Goal: Task Accomplishment & Management: Manage account settings

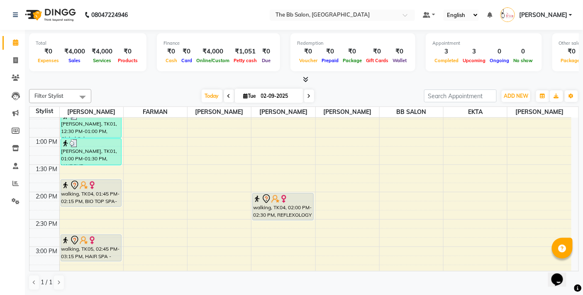
scroll to position [230, 0]
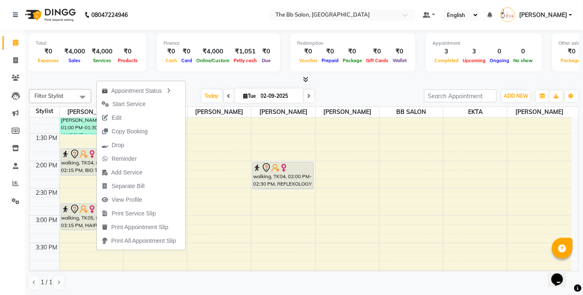
click at [115, 118] on span "Edit" at bounding box center [117, 118] width 10 height 9
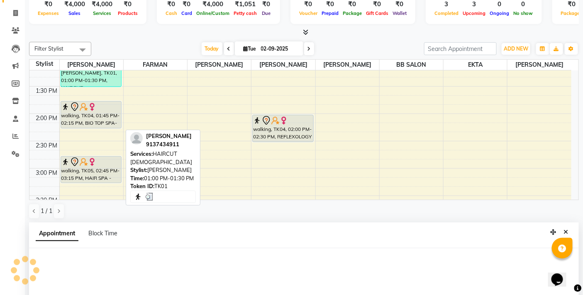
select select "tentative"
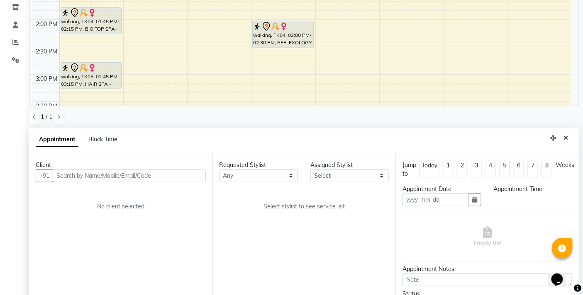
type input "02-09-2025"
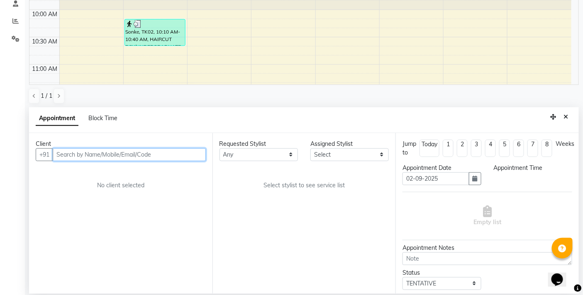
select select "83524"
select select "3065"
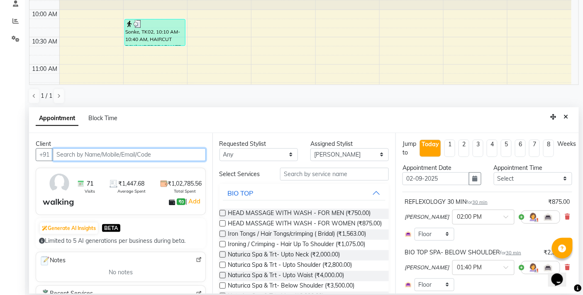
scroll to position [385, 0]
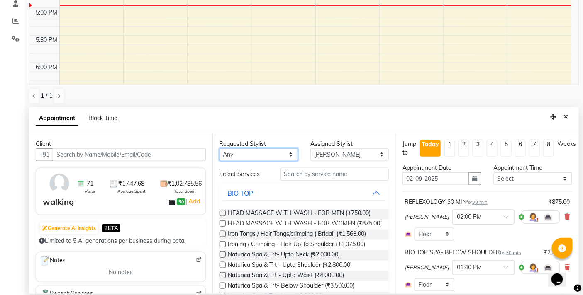
click at [285, 153] on select "Any BB SALON [PERSON_NAME] [PERSON_NAME] [PERSON_NAME] [PERSON_NAME] [PERSON_NA…" at bounding box center [258, 154] width 78 height 13
select select "83658"
click at [219, 148] on select "Any BB SALON [PERSON_NAME] [PERSON_NAME] [PERSON_NAME] [PERSON_NAME] [PERSON_NA…" at bounding box center [258, 154] width 78 height 13
select select "83658"
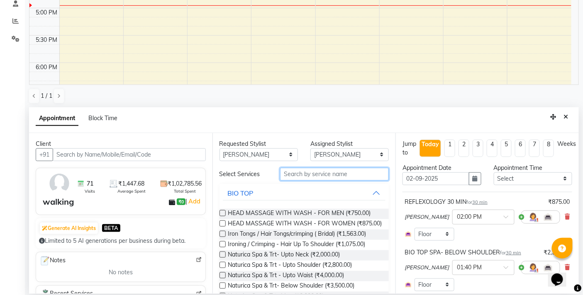
click at [307, 173] on input "text" at bounding box center [334, 174] width 109 height 13
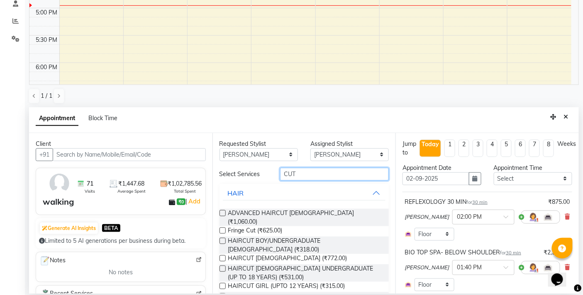
type input "CUT"
click at [221, 255] on label at bounding box center [222, 258] width 6 height 6
click at [221, 257] on input "checkbox" at bounding box center [221, 259] width 5 height 5
checkbox input "false"
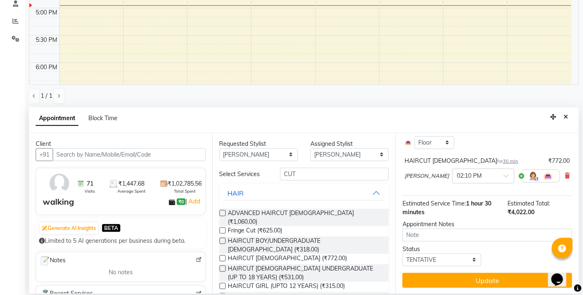
scroll to position [143, 0]
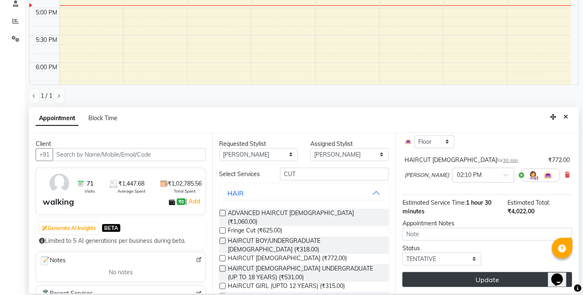
click at [479, 278] on button "Update" at bounding box center [487, 279] width 170 height 15
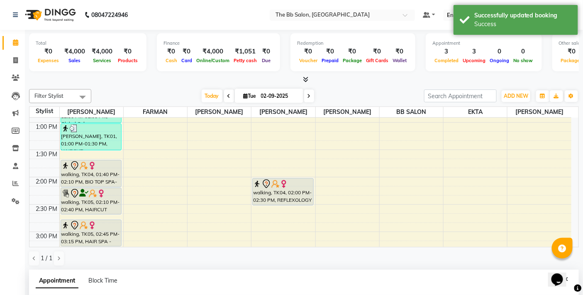
scroll to position [230, 0]
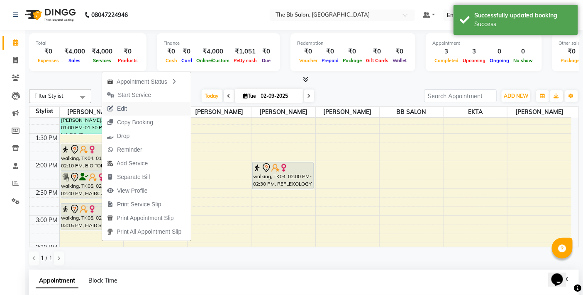
click at [124, 107] on span "Edit" at bounding box center [122, 108] width 10 height 9
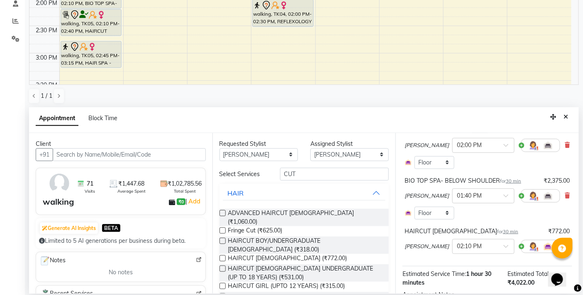
scroll to position [51, 0]
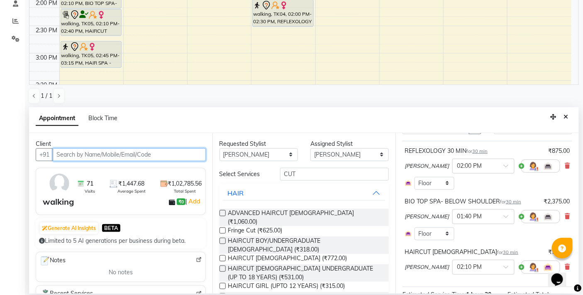
click at [158, 153] on input "text" at bounding box center [129, 154] width 153 height 13
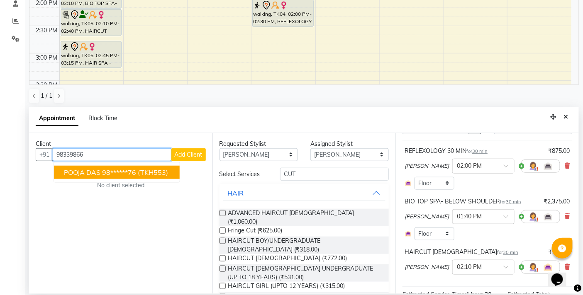
click at [145, 169] on span "(TKH553)" at bounding box center [153, 172] width 30 height 8
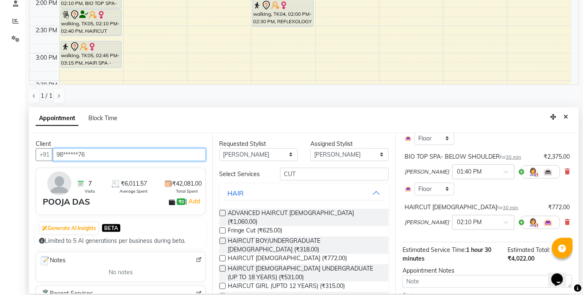
scroll to position [143, 0]
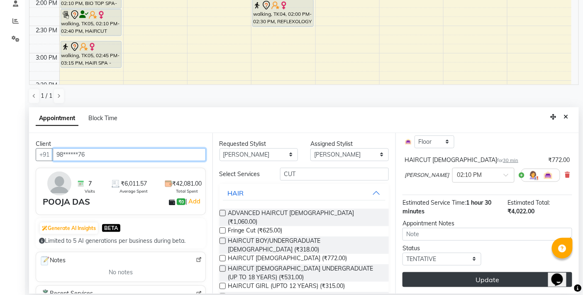
type input "98******76"
click at [478, 279] on button "Update" at bounding box center [487, 279] width 170 height 15
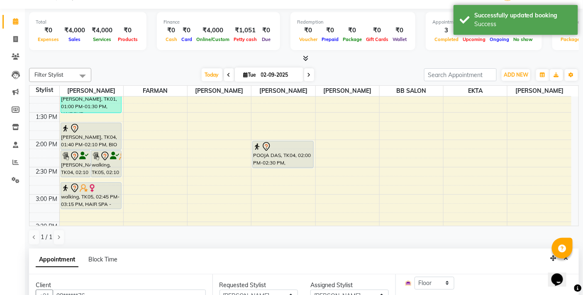
scroll to position [0, 0]
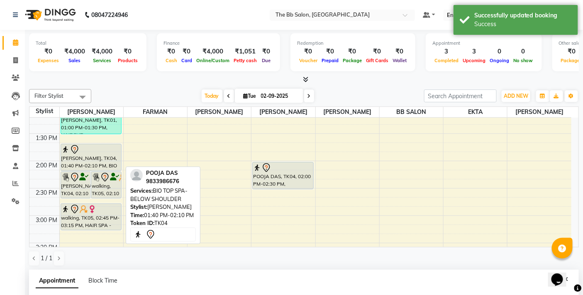
click at [84, 153] on div at bounding box center [90, 150] width 59 height 10
select select "7"
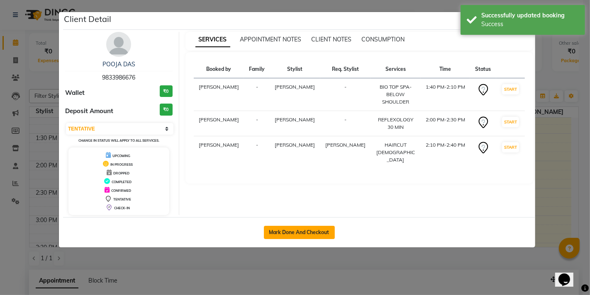
click at [295, 232] on button "Mark Done And Checkout" at bounding box center [299, 232] width 71 height 13
select select "service"
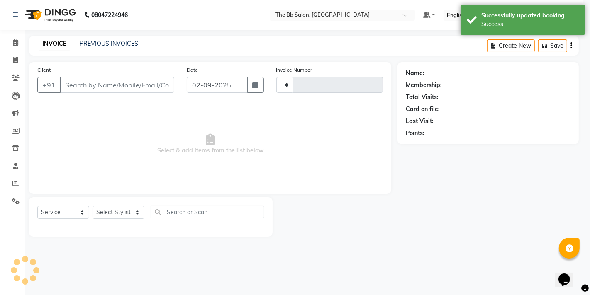
type input "3451"
select select "6231"
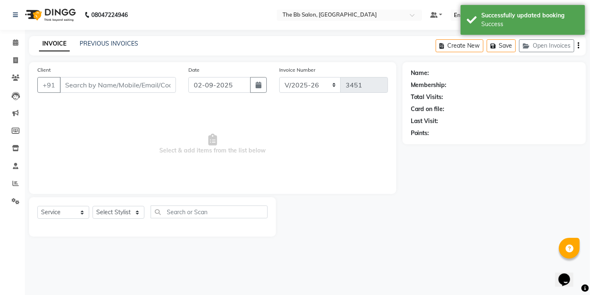
type input "98******76"
select select "83658"
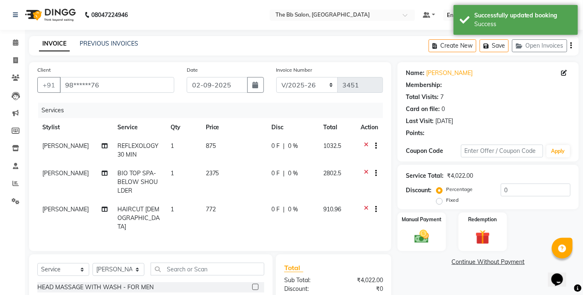
select select "1: Object"
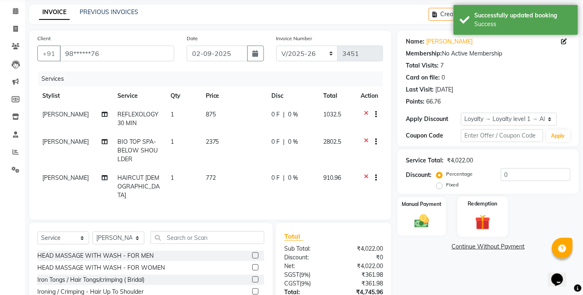
scroll to position [46, 0]
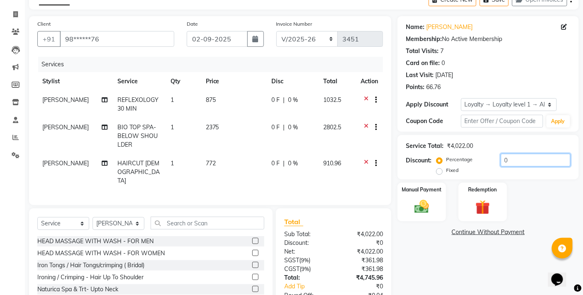
click at [501, 158] on input "0" at bounding box center [535, 160] width 70 height 13
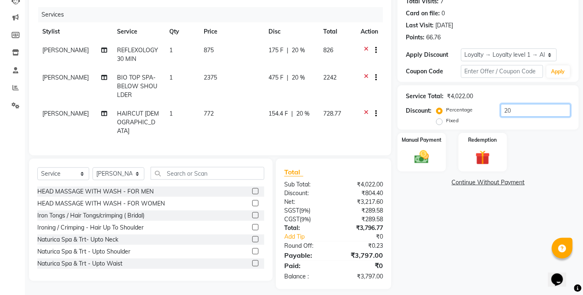
scroll to position [100, 0]
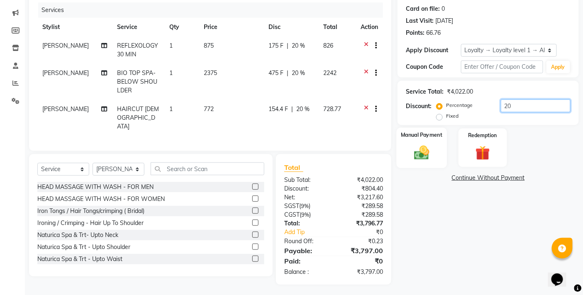
type input "20"
click at [422, 150] on img at bounding box center [421, 152] width 25 height 17
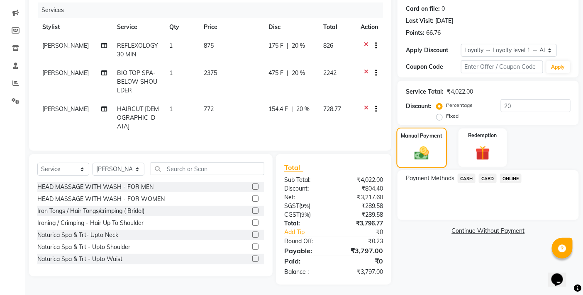
click at [426, 148] on img at bounding box center [422, 153] width 24 height 17
click at [511, 180] on span "ONLINE" at bounding box center [511, 179] width 22 height 10
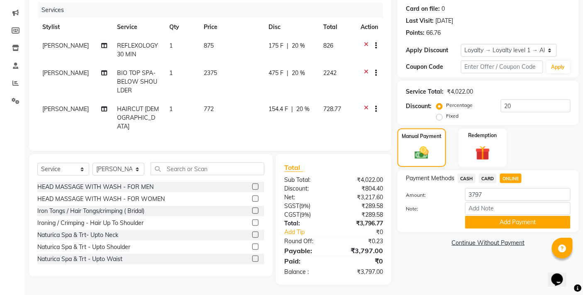
click at [511, 223] on button "Add Payment" at bounding box center [517, 222] width 105 height 13
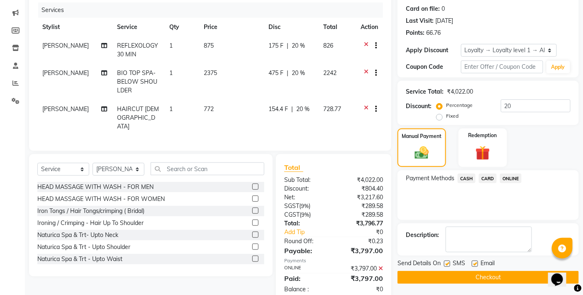
click at [486, 277] on button "Checkout" at bounding box center [487, 277] width 181 height 13
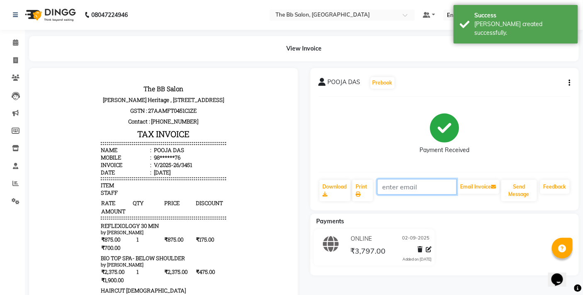
click at [415, 189] on input "text" at bounding box center [417, 187] width 80 height 16
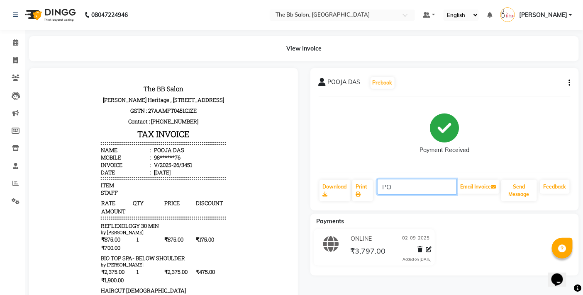
type input "P"
type input "[EMAIL_ADDRESS][DOMAIN_NAME]"
click at [476, 185] on button "Email Invoice" at bounding box center [478, 187] width 42 height 14
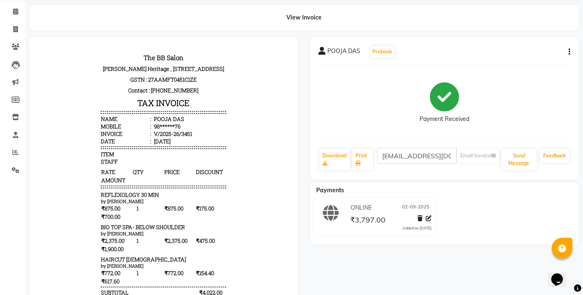
scroll to position [0, 0]
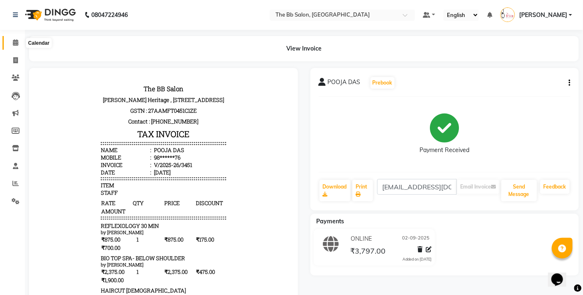
click at [15, 42] on icon at bounding box center [15, 42] width 5 height 6
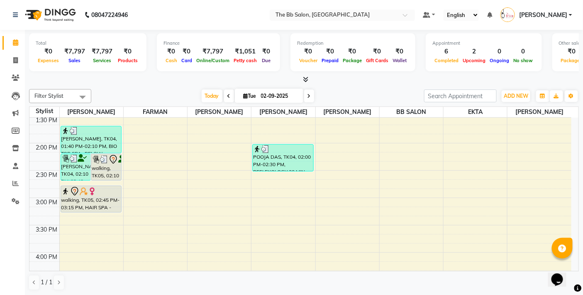
scroll to position [276, 0]
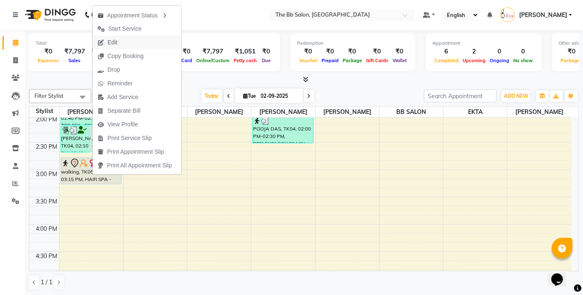
click at [118, 42] on span "Edit" at bounding box center [107, 43] width 30 height 14
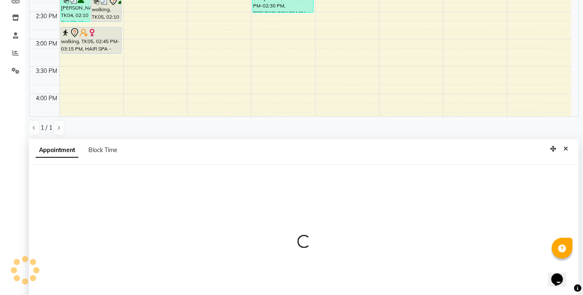
scroll to position [163, 0]
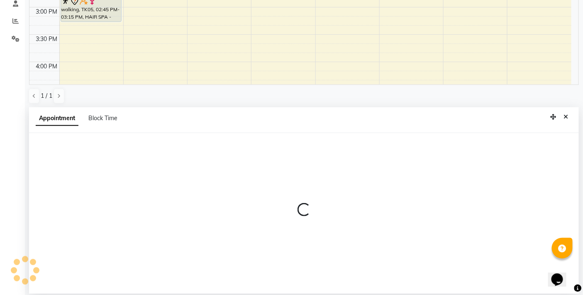
select select "tentative"
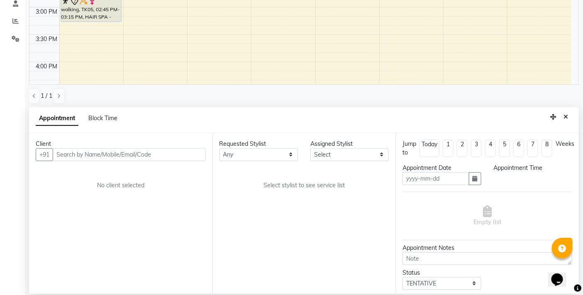
type input "02-09-2025"
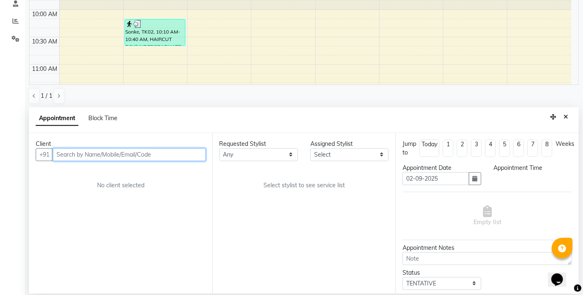
select select "850"
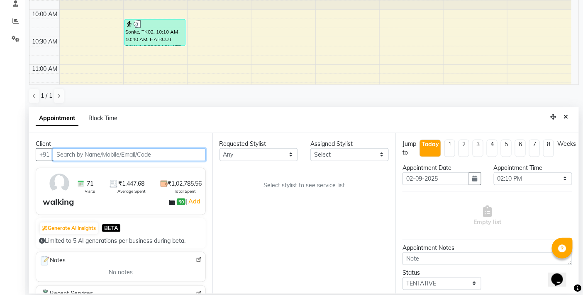
scroll to position [440, 0]
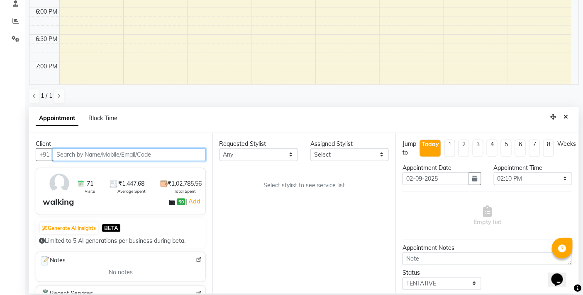
select select "83658"
select select "3065"
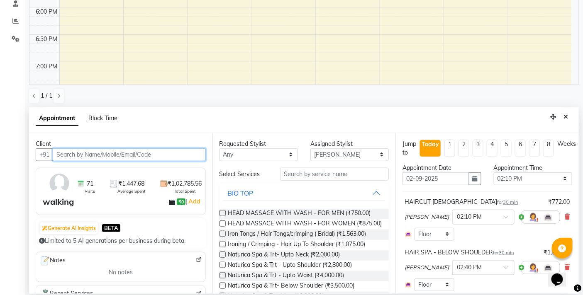
click at [146, 152] on input "text" at bounding box center [129, 154] width 153 height 13
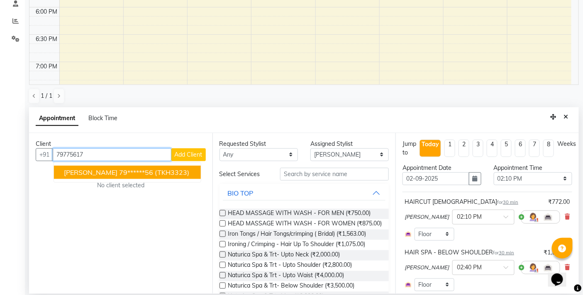
click at [155, 170] on span "(TKH3323)" at bounding box center [172, 172] width 34 height 8
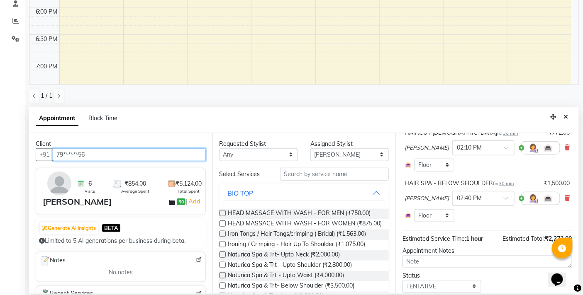
scroll to position [92, 0]
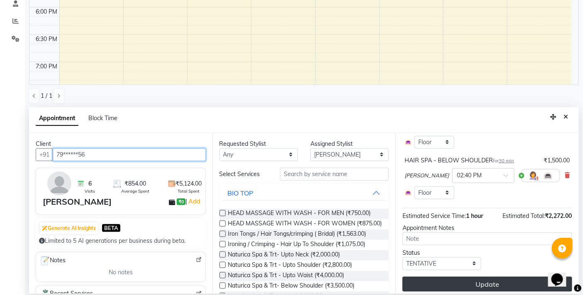
type input "79******56"
click at [488, 283] on button "Update" at bounding box center [487, 284] width 170 height 15
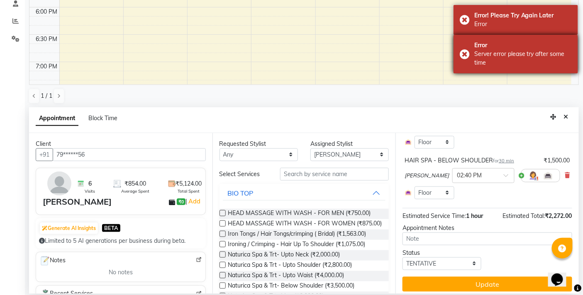
click at [537, 55] on div "Server error please try after some time" at bounding box center [522, 58] width 97 height 17
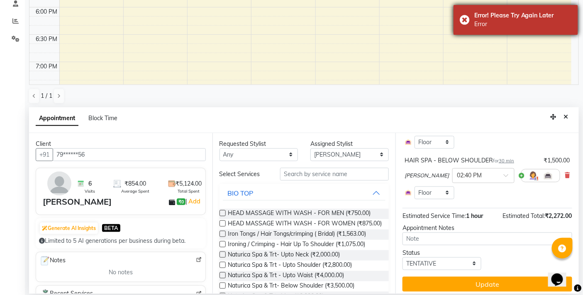
click at [462, 18] on div "Error! Please Try Again Later Error" at bounding box center [515, 20] width 124 height 30
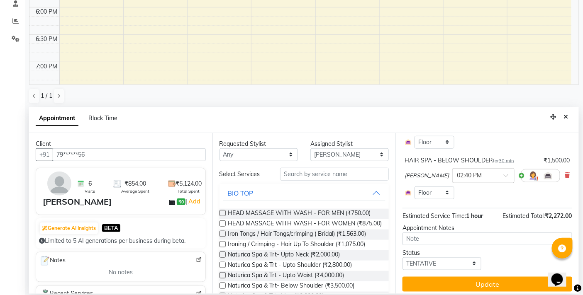
click at [478, 283] on button "Update" at bounding box center [487, 284] width 170 height 15
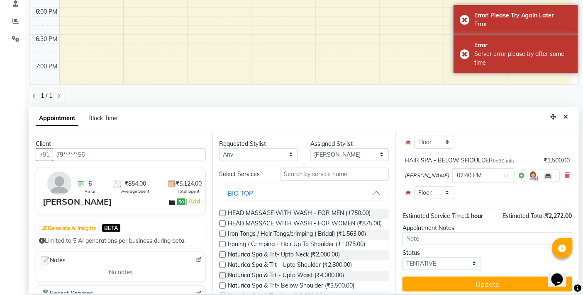
click at [481, 281] on button "Update" at bounding box center [487, 284] width 170 height 15
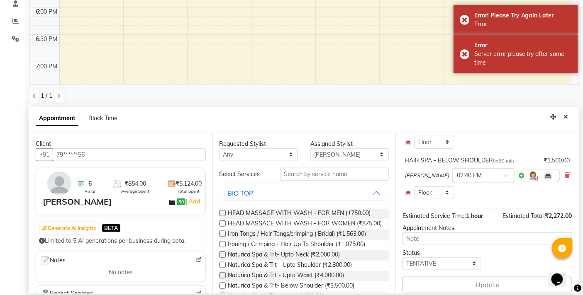
click at [481, 281] on div "Update" at bounding box center [487, 285] width 170 height 16
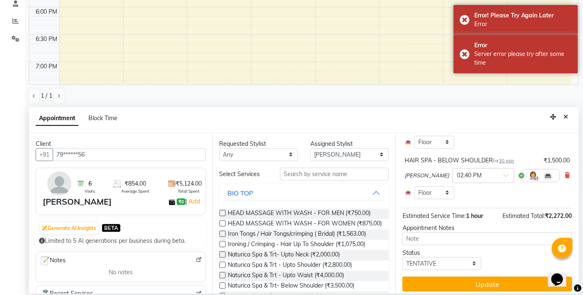
click at [481, 281] on button "Update" at bounding box center [487, 284] width 170 height 15
click at [482, 281] on div "Update" at bounding box center [487, 284] width 170 height 15
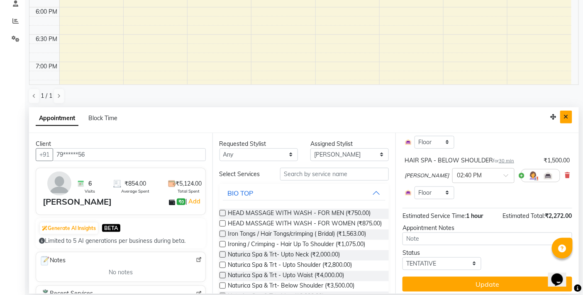
click at [566, 113] on button "Close" at bounding box center [566, 117] width 12 height 13
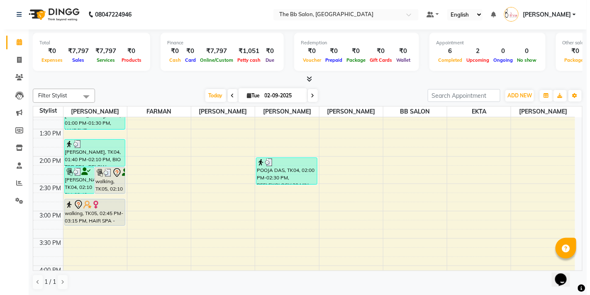
scroll to position [256, 0]
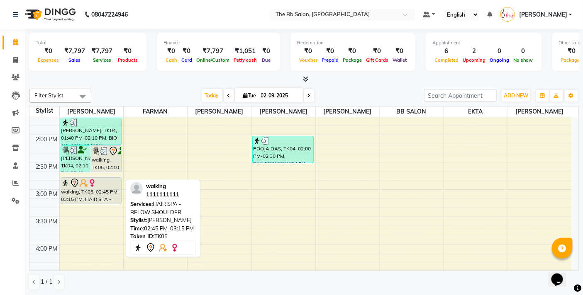
click at [89, 198] on div "walking, TK05, 02:45 PM-03:15 PM, HAIR SPA - BELOW SHOULDER" at bounding box center [91, 191] width 60 height 26
select select "7"
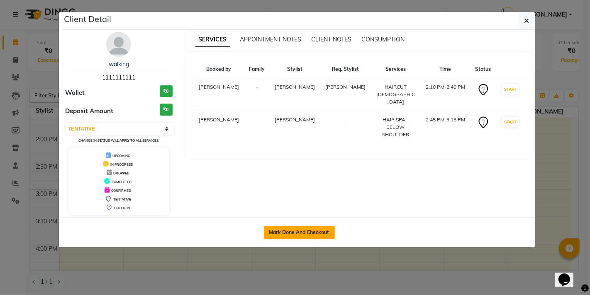
click at [306, 226] on button "Mark Done And Checkout" at bounding box center [299, 232] width 71 height 13
select select "6231"
select select "service"
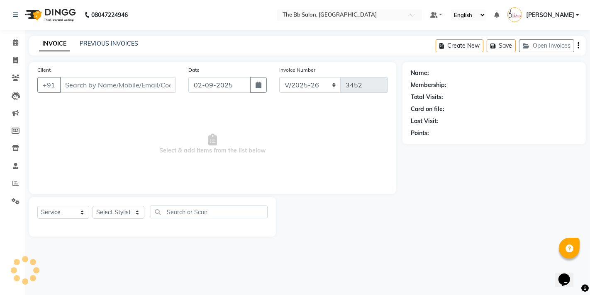
type input "11******11"
select select "83658"
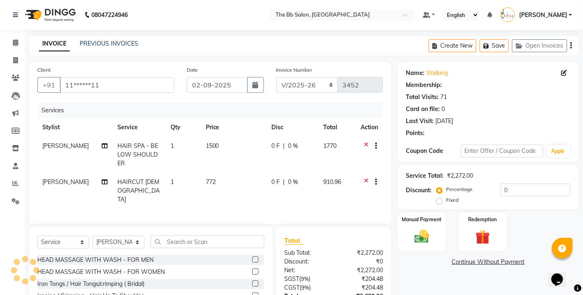
select select "1: Object"
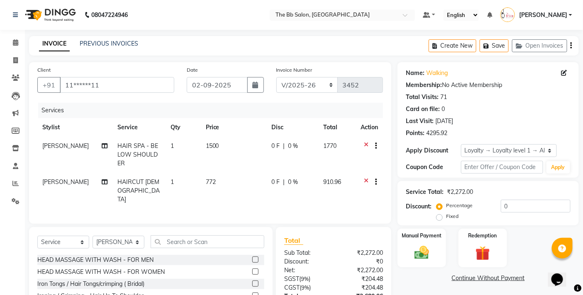
click at [365, 178] on icon at bounding box center [366, 183] width 5 height 10
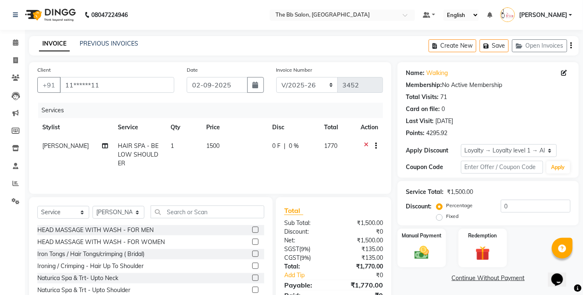
click at [496, 202] on div "Percentage Fixed" at bounding box center [469, 212] width 62 height 22
click at [500, 204] on input "0" at bounding box center [535, 206] width 70 height 13
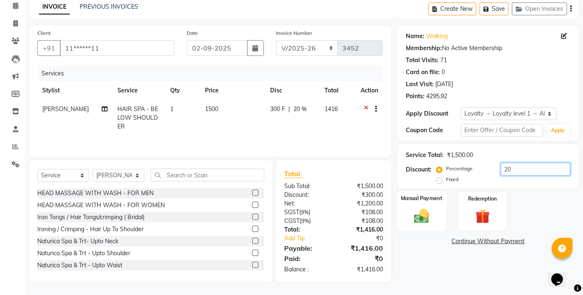
type input "20"
click at [424, 211] on img at bounding box center [421, 215] width 25 height 17
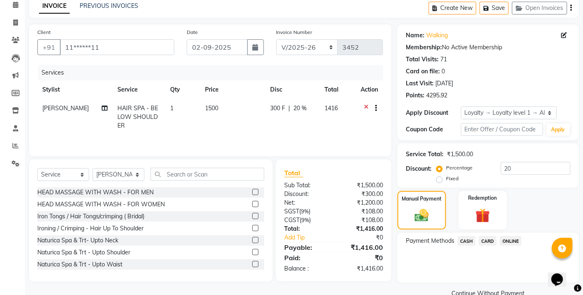
click at [468, 238] on span "CASH" at bounding box center [466, 241] width 18 height 10
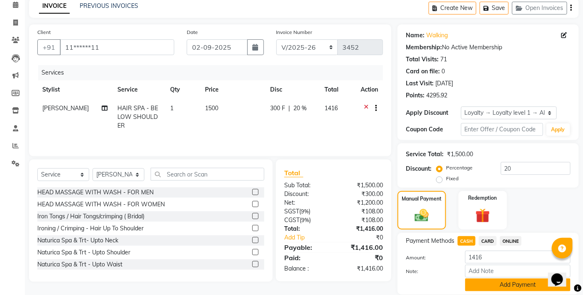
scroll to position [67, 0]
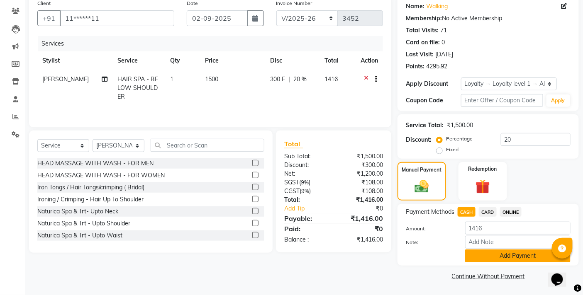
click at [520, 255] on button "Add Payment" at bounding box center [517, 256] width 105 height 13
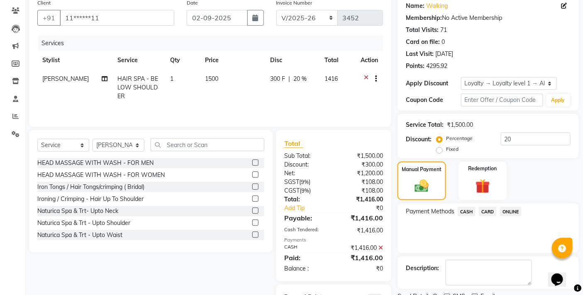
scroll to position [108, 0]
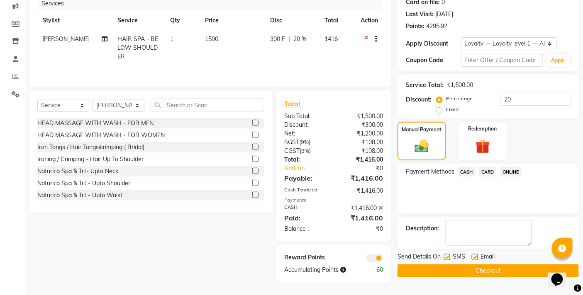
click at [464, 272] on button "Checkout" at bounding box center [487, 271] width 181 height 13
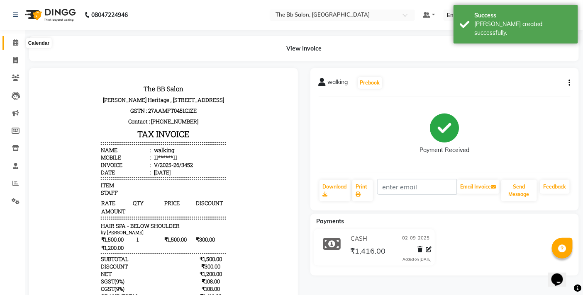
click at [14, 42] on icon at bounding box center [15, 42] width 5 height 6
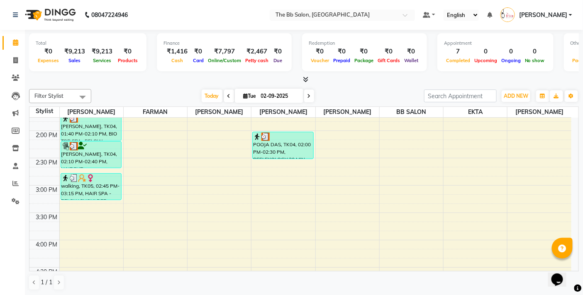
scroll to position [276, 0]
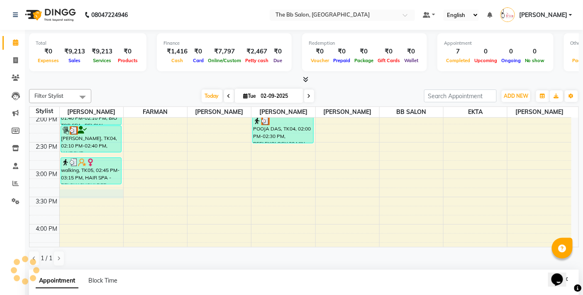
select select "83658"
select select "tentative"
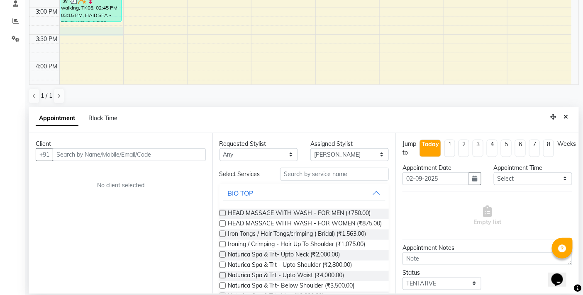
click at [131, 154] on input "text" at bounding box center [129, 154] width 153 height 13
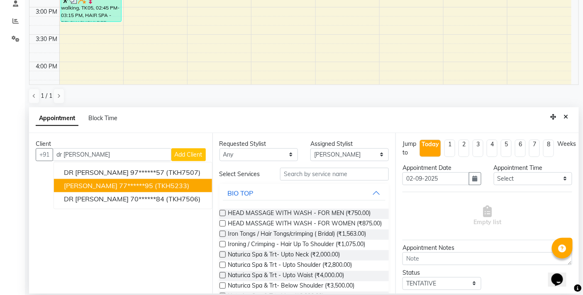
click at [169, 182] on span "(TKH5233)" at bounding box center [172, 186] width 34 height 8
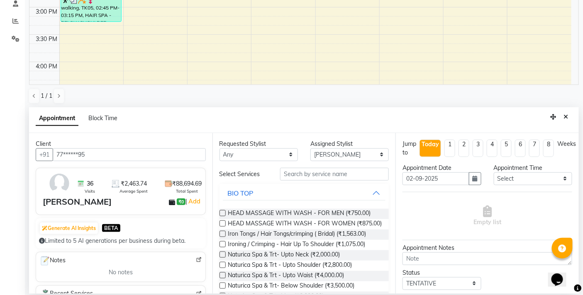
type input "77******95"
click at [297, 175] on input "text" at bounding box center [334, 174] width 109 height 13
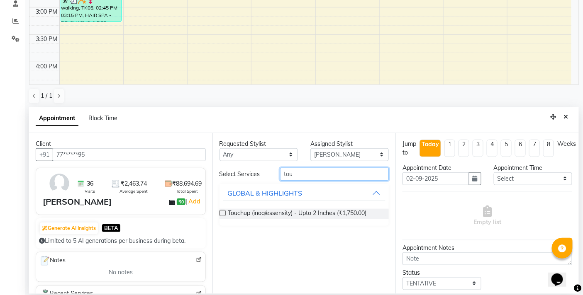
type input "tou"
click at [222, 212] on label at bounding box center [222, 213] width 6 height 6
click at [222, 212] on input "checkbox" at bounding box center [221, 213] width 5 height 5
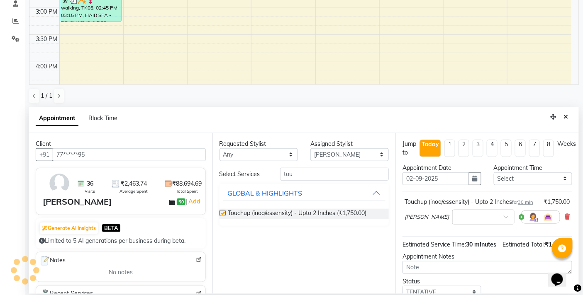
checkbox input "false"
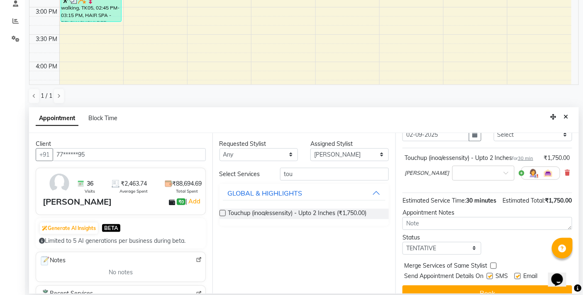
scroll to position [75, 0]
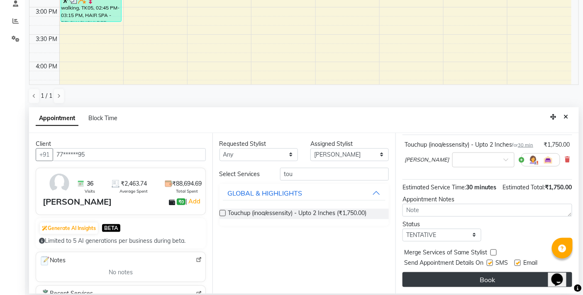
click at [482, 277] on button "Book" at bounding box center [487, 279] width 170 height 15
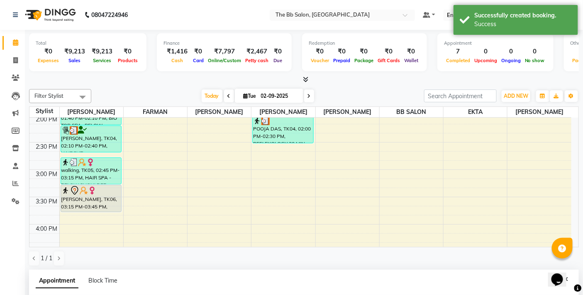
scroll to position [138, 0]
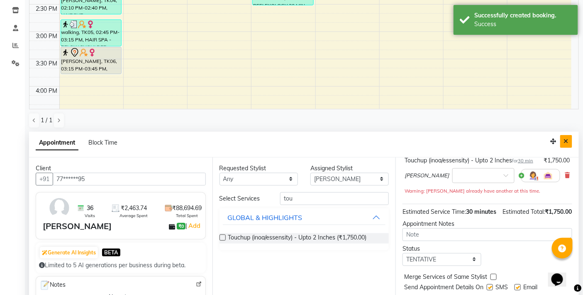
click at [567, 140] on icon "Close" at bounding box center [565, 141] width 5 height 6
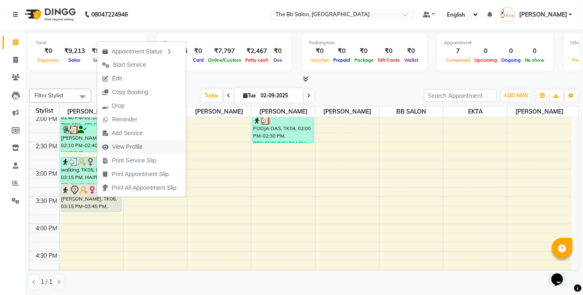
click at [135, 146] on span "View Profile" at bounding box center [127, 147] width 31 height 9
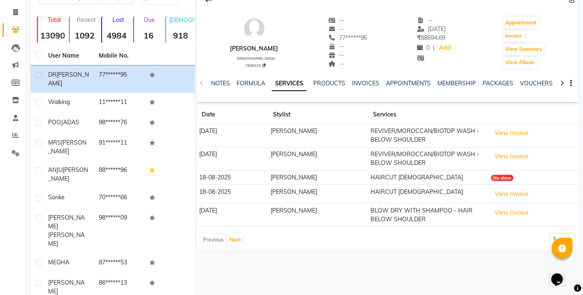
scroll to position [64, 0]
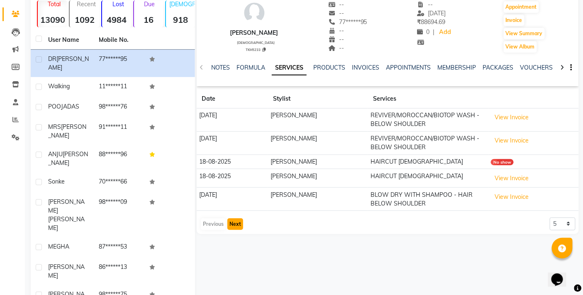
click at [236, 226] on button "Next" at bounding box center [235, 225] width 16 height 12
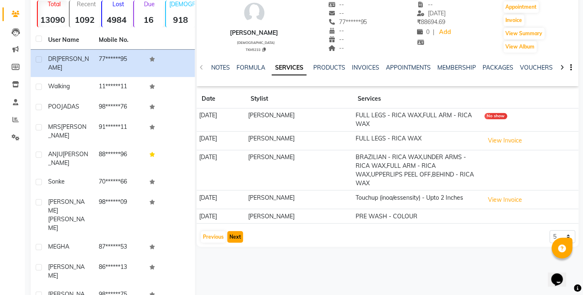
click at [233, 238] on button "Next" at bounding box center [235, 237] width 16 height 12
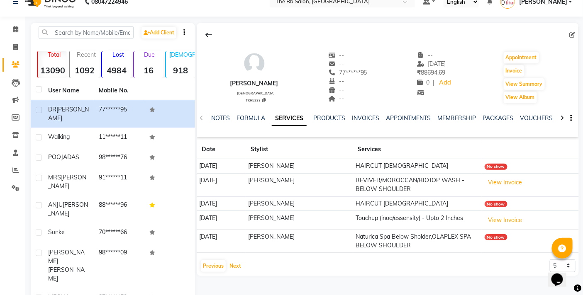
scroll to position [0, 0]
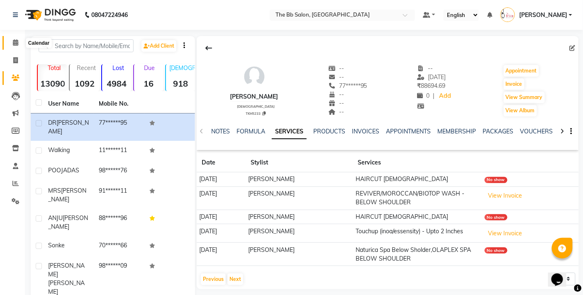
click at [14, 44] on icon at bounding box center [15, 42] width 5 height 6
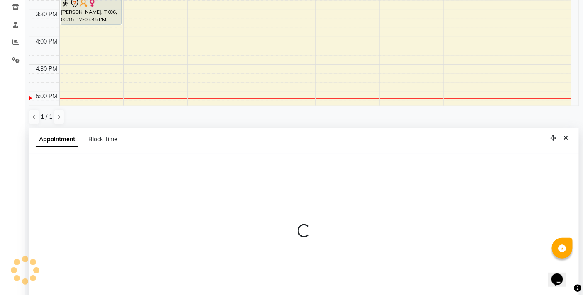
scroll to position [163, 0]
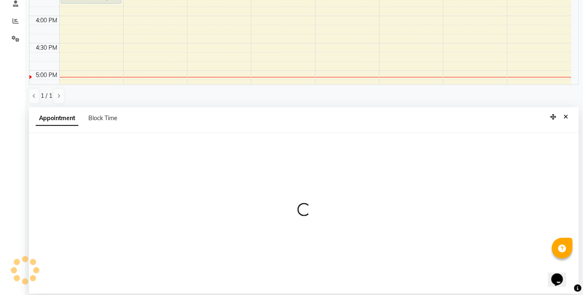
select select "87288"
select select "930"
select select "tentative"
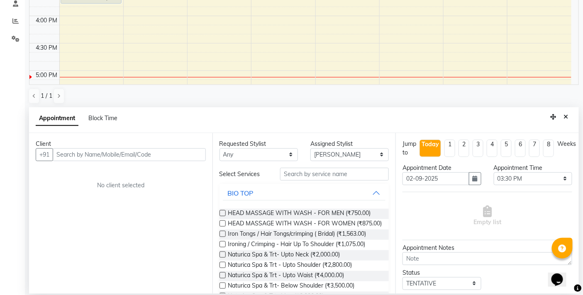
click at [175, 155] on input "text" at bounding box center [129, 154] width 153 height 13
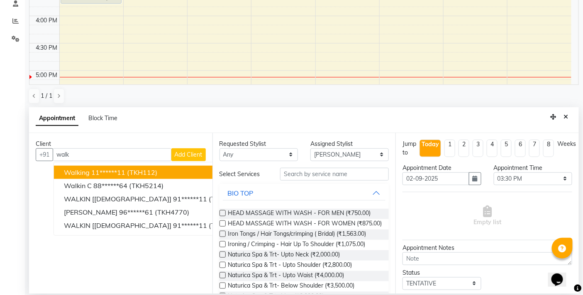
click at [154, 173] on span "(TKH112)" at bounding box center [142, 172] width 30 height 8
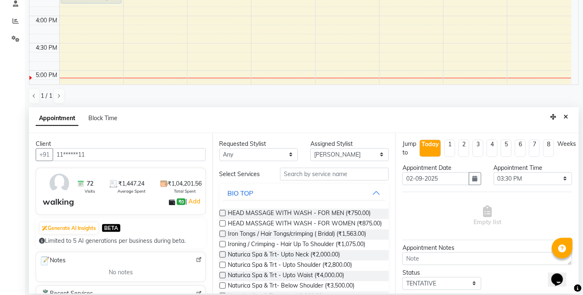
type input "11******11"
click at [313, 173] on input "text" at bounding box center [334, 174] width 109 height 13
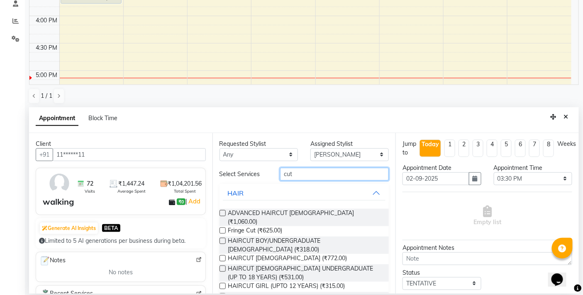
type input "cut"
drag, startPoint x: 221, startPoint y: 244, endPoint x: 276, endPoint y: 247, distance: 55.2
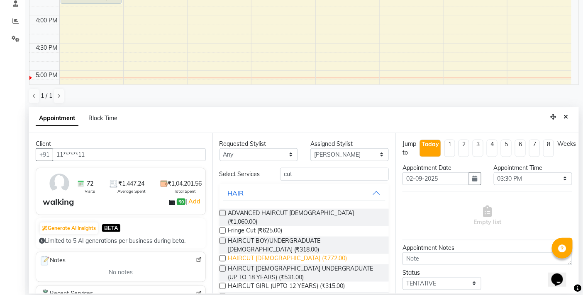
click at [221, 255] on label at bounding box center [222, 258] width 6 height 6
click at [221, 257] on input "checkbox" at bounding box center [221, 259] width 5 height 5
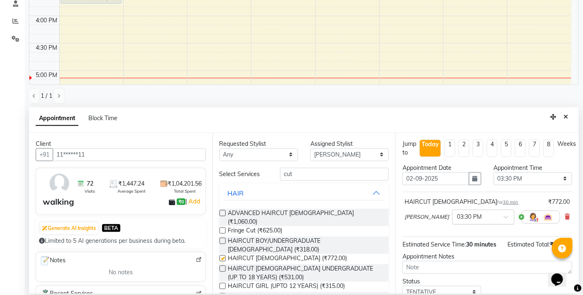
checkbox input "false"
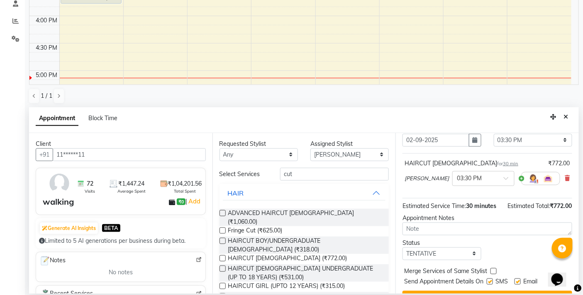
scroll to position [67, 0]
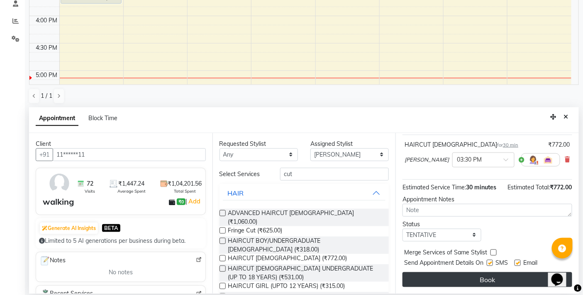
click at [473, 279] on button "Book" at bounding box center [487, 279] width 170 height 15
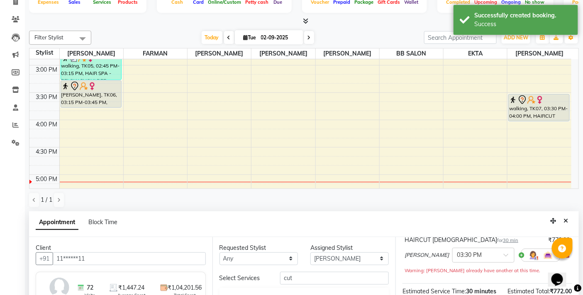
scroll to position [92, 0]
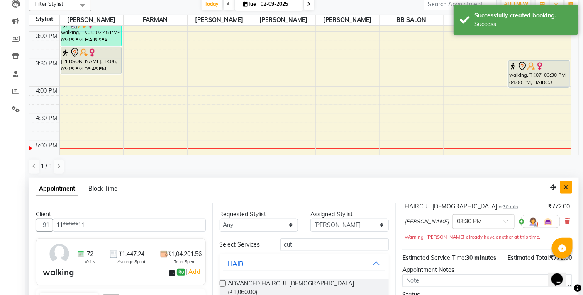
click at [566, 187] on icon "Close" at bounding box center [565, 188] width 5 height 6
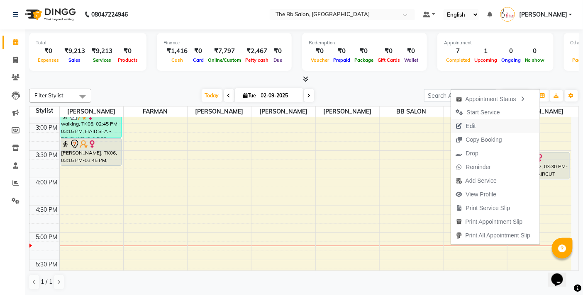
click at [471, 127] on span "Edit" at bounding box center [471, 126] width 10 height 9
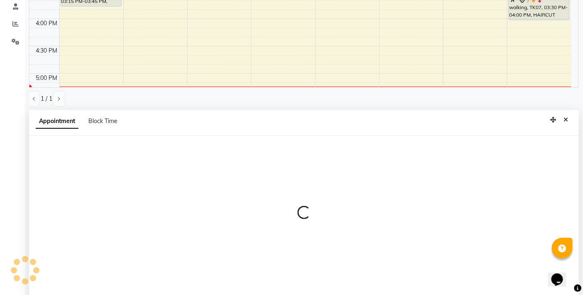
select select "tentative"
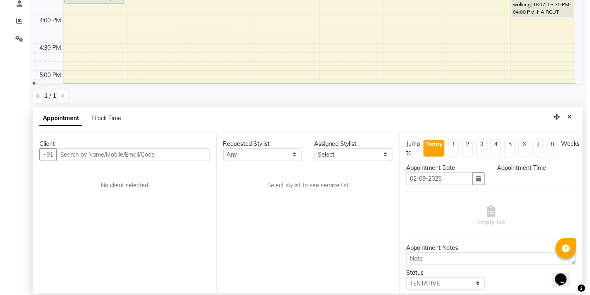
scroll to position [440, 0]
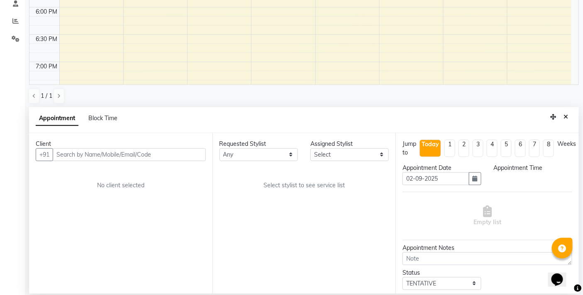
select select "930"
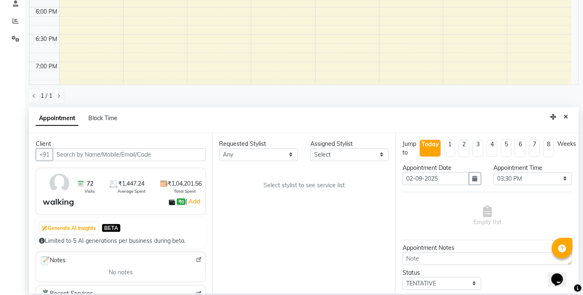
select select "87288"
select select "3065"
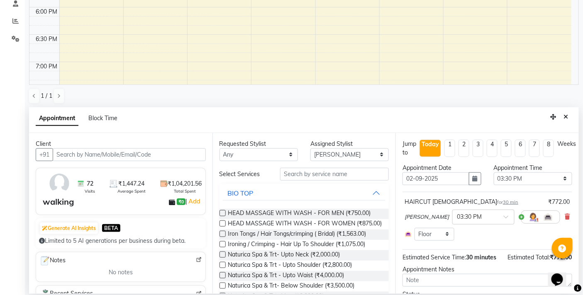
click at [146, 151] on input "text" at bounding box center [129, 154] width 153 height 13
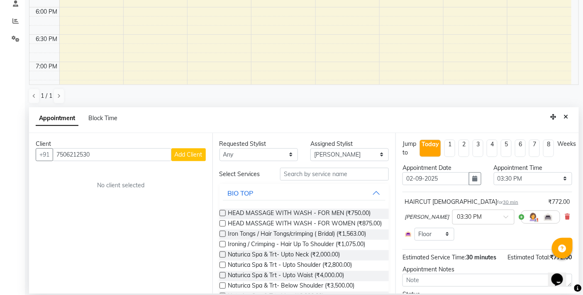
type input "7506212530"
click at [193, 155] on span "Add Client" at bounding box center [189, 154] width 28 height 7
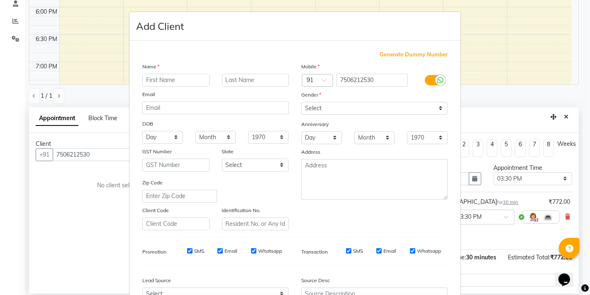
click at [187, 77] on input "text" at bounding box center [175, 80] width 67 height 13
type input "siddi"
click at [436, 106] on select "Select [DEMOGRAPHIC_DATA] [DEMOGRAPHIC_DATA] Other Prefer Not To Say" at bounding box center [374, 108] width 146 height 13
select select "[DEMOGRAPHIC_DATA]"
click at [301, 102] on select "Select [DEMOGRAPHIC_DATA] [DEMOGRAPHIC_DATA] Other Prefer Not To Say" at bounding box center [374, 108] width 146 height 13
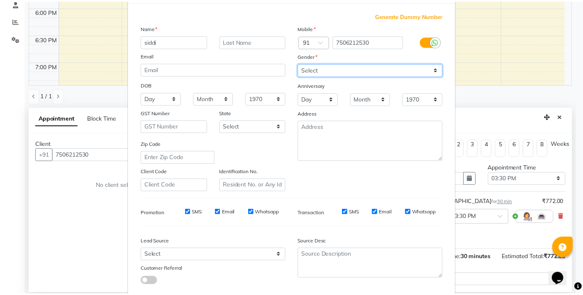
scroll to position [88, 0]
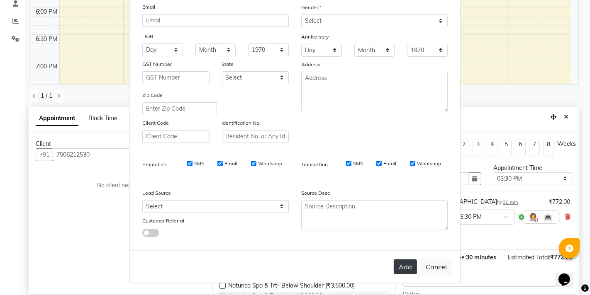
click at [398, 269] on button "Add" at bounding box center [404, 267] width 23 height 15
type input "75******30"
select select
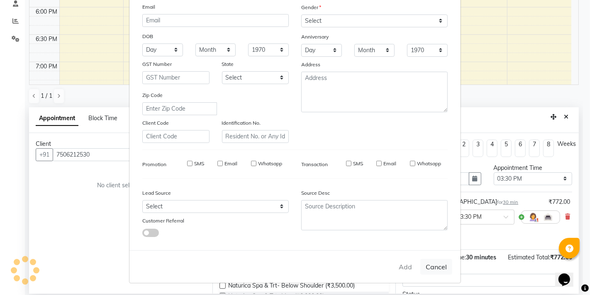
select select
checkbox input "false"
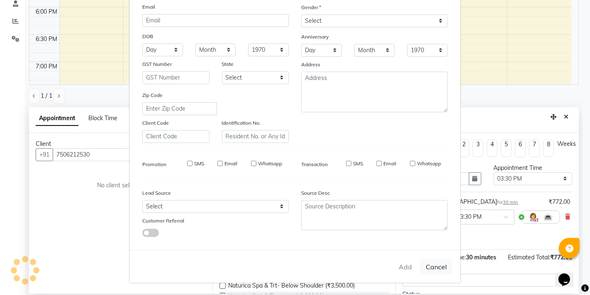
checkbox input "false"
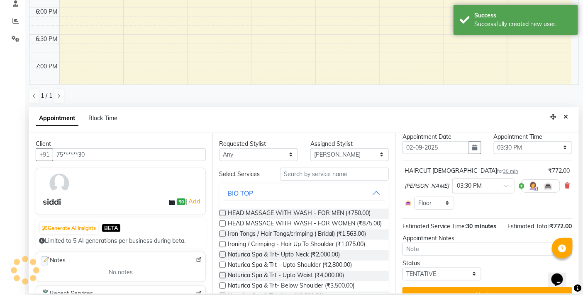
scroll to position [56, 0]
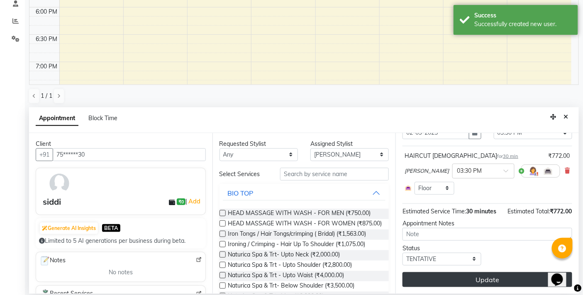
click at [469, 277] on button "Update" at bounding box center [487, 279] width 170 height 15
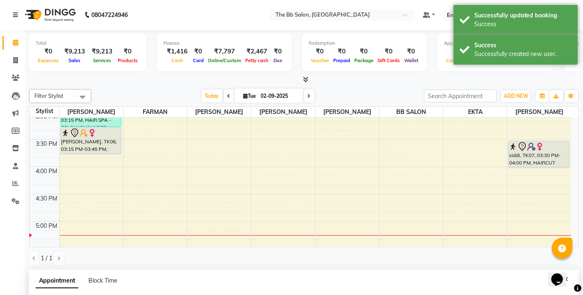
scroll to position [302, 0]
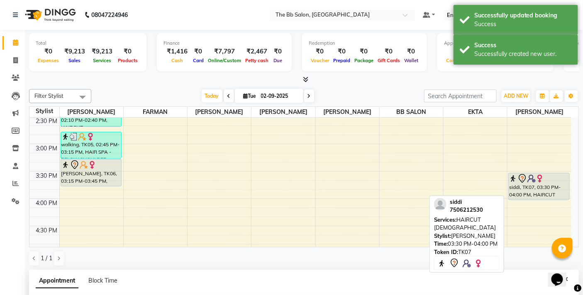
click at [536, 189] on div "siddi, TK07, 03:30 PM-04:00 PM, HAIRCUT [DEMOGRAPHIC_DATA]" at bounding box center [538, 186] width 61 height 27
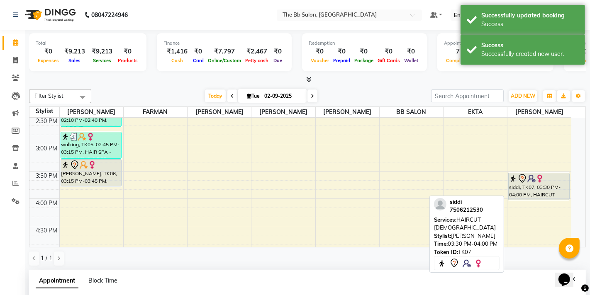
select select "7"
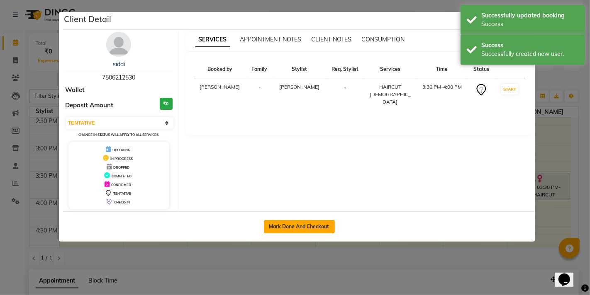
click at [298, 227] on button "Mark Done And Checkout" at bounding box center [299, 226] width 71 height 13
select select "6231"
select select "service"
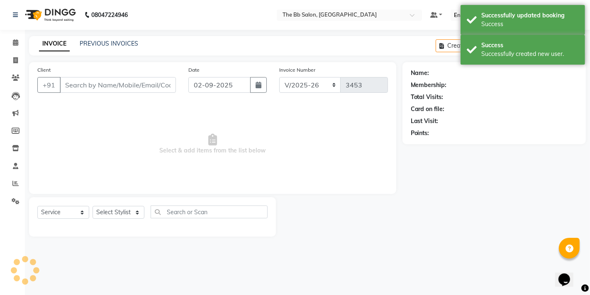
type input "75******30"
select select "87288"
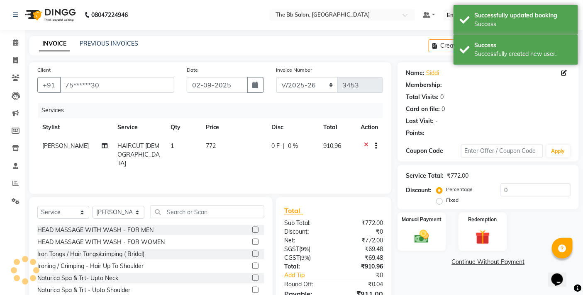
select select "1: Object"
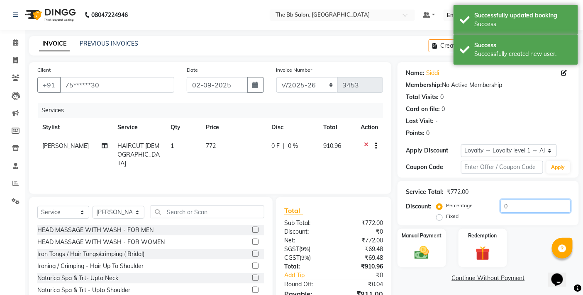
click at [502, 204] on input "0" at bounding box center [535, 206] width 70 height 13
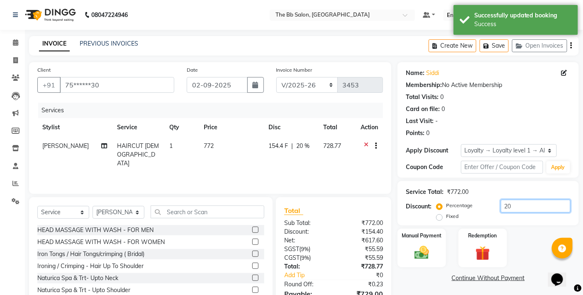
scroll to position [45, 0]
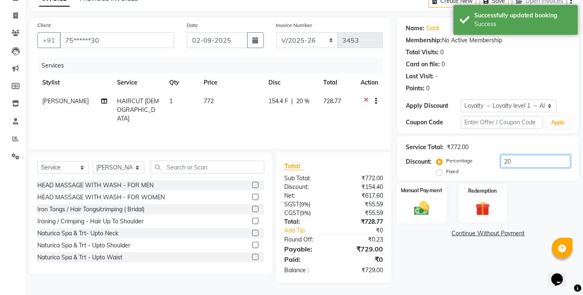
type input "20"
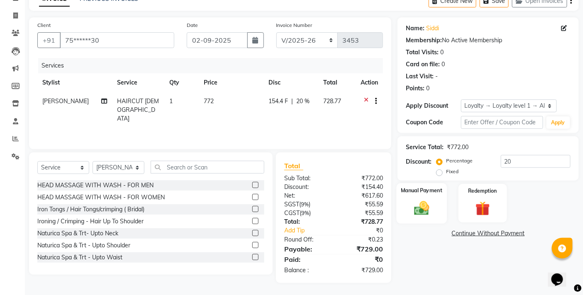
click at [423, 206] on img at bounding box center [421, 207] width 25 height 17
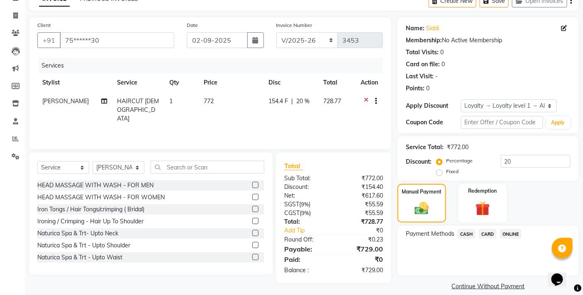
click at [512, 238] on span "ONLINE" at bounding box center [511, 234] width 22 height 10
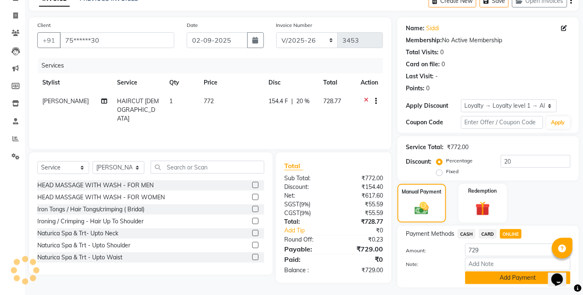
click at [503, 276] on button "Add Payment" at bounding box center [517, 278] width 105 height 13
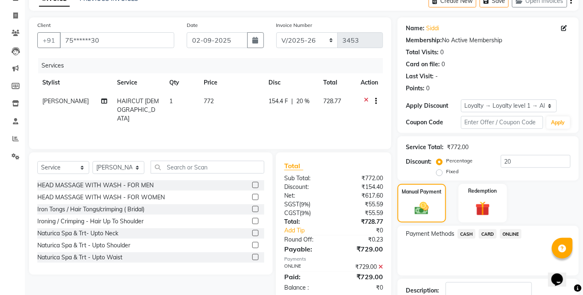
scroll to position [104, 0]
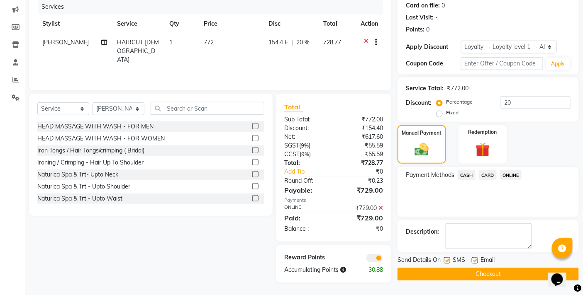
click at [471, 272] on button "Checkout" at bounding box center [487, 274] width 181 height 13
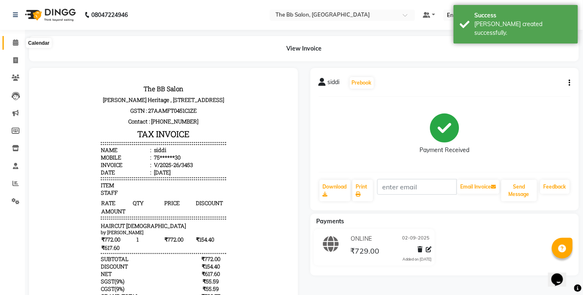
click at [15, 43] on icon at bounding box center [15, 42] width 5 height 6
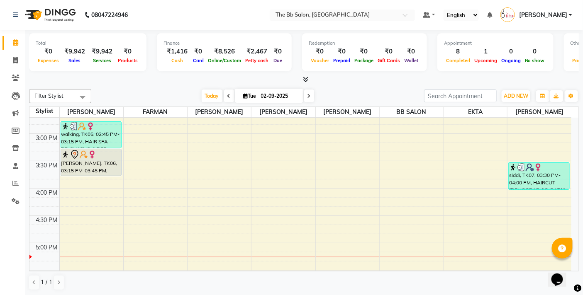
scroll to position [322, 0]
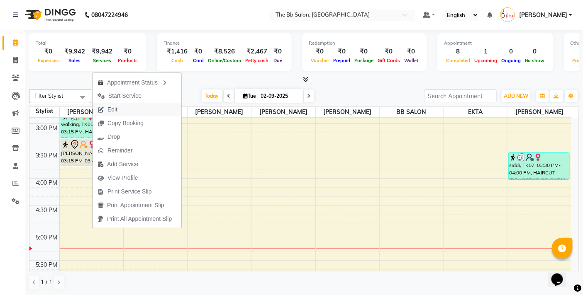
click at [140, 105] on button "Edit" at bounding box center [136, 110] width 89 height 14
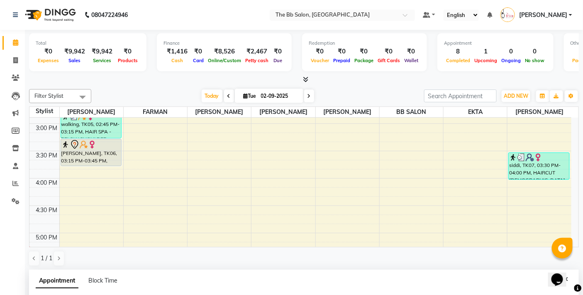
select select "83658"
select select "tentative"
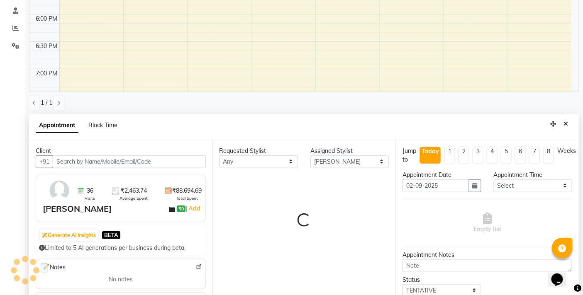
select select "3065"
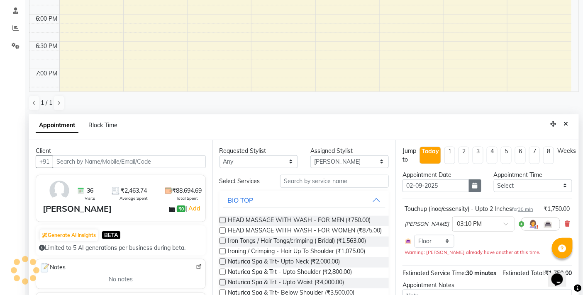
scroll to position [163, 0]
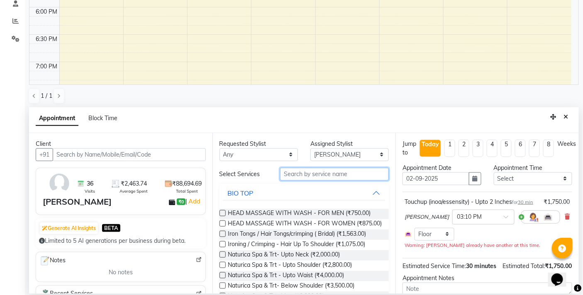
click at [304, 174] on input "text" at bounding box center [334, 174] width 109 height 13
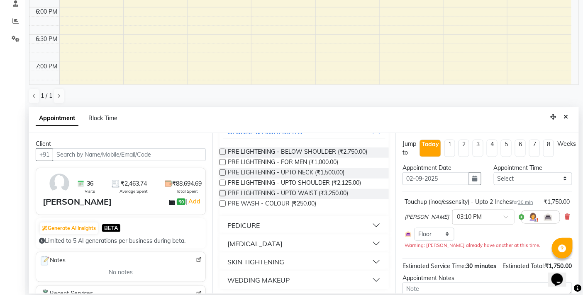
scroll to position [63, 0]
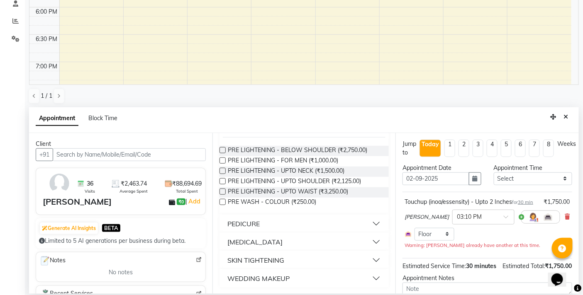
type input "pr"
click at [221, 201] on label at bounding box center [222, 202] width 6 height 6
click at [221, 201] on input "checkbox" at bounding box center [221, 202] width 5 height 5
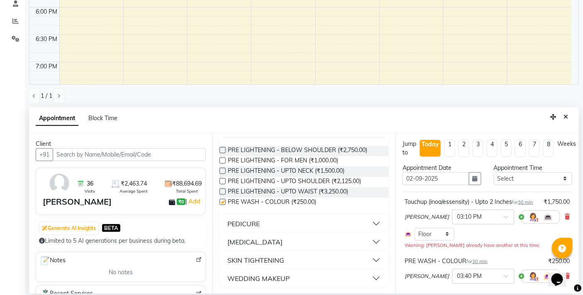
checkbox input "false"
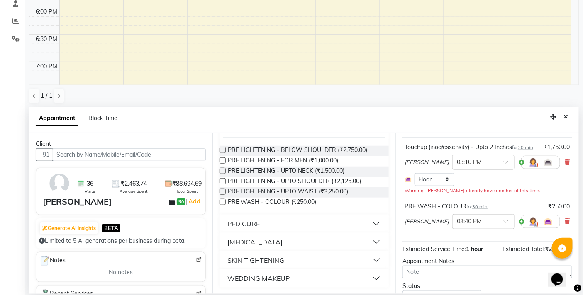
scroll to position [101, 0]
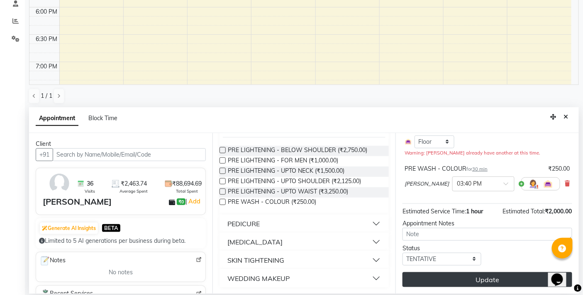
click at [483, 278] on button "Update" at bounding box center [487, 279] width 170 height 15
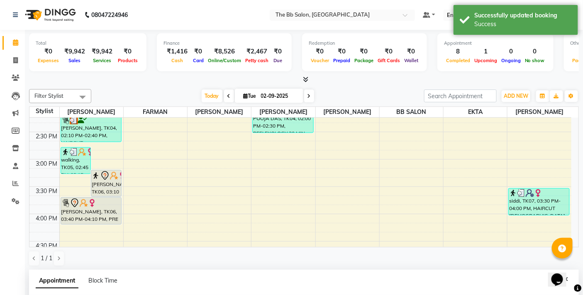
scroll to position [302, 0]
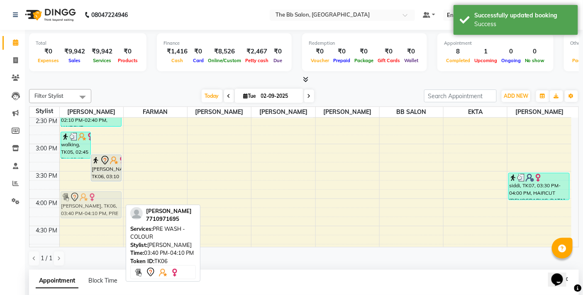
drag, startPoint x: 93, startPoint y: 194, endPoint x: 95, endPoint y: 205, distance: 11.1
click at [95, 205] on div "walking, TK05, 02:45 PM-03:15 PM, HAIR SPA - BELOW SHOULDER DR AYUSHI SINGH, TK…" at bounding box center [91, 199] width 63 height 766
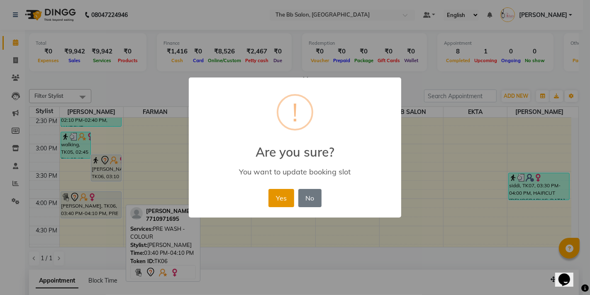
click at [284, 198] on button "Yes" at bounding box center [280, 198] width 25 height 18
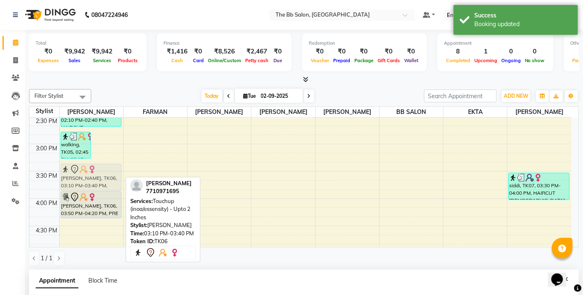
drag, startPoint x: 104, startPoint y: 169, endPoint x: 99, endPoint y: 174, distance: 7.6
click at [99, 174] on div "walking, TK05, 02:45 PM-03:15 PM, HAIR SPA - BELOW SHOULDER DR AYUSHI SINGH, TK…" at bounding box center [91, 199] width 63 height 766
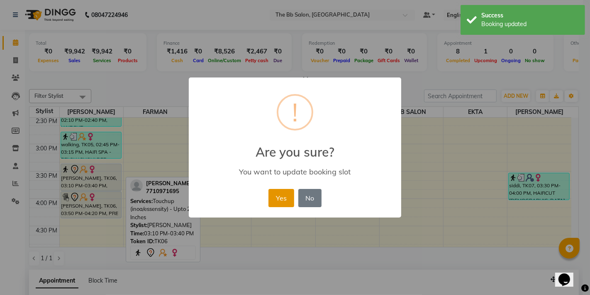
click at [272, 200] on button "Yes" at bounding box center [280, 198] width 25 height 18
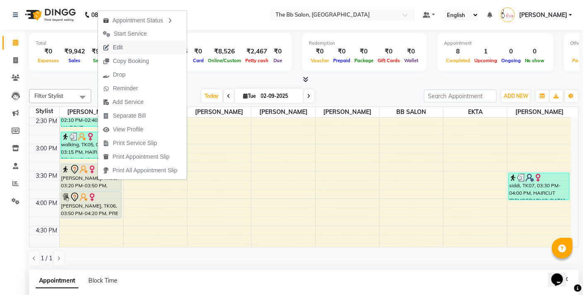
click at [117, 48] on span "Edit" at bounding box center [118, 47] width 10 height 9
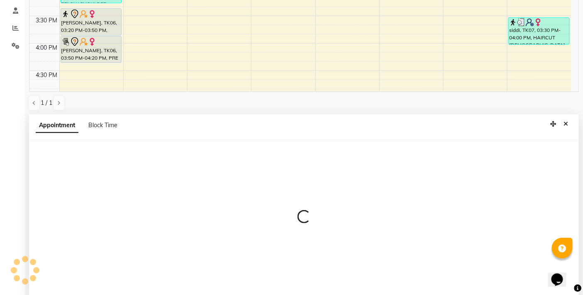
select select "tentative"
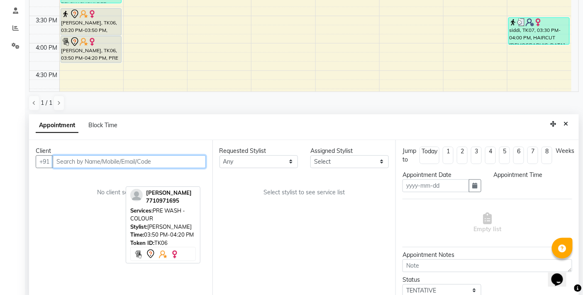
type input "02-09-2025"
select select "83658"
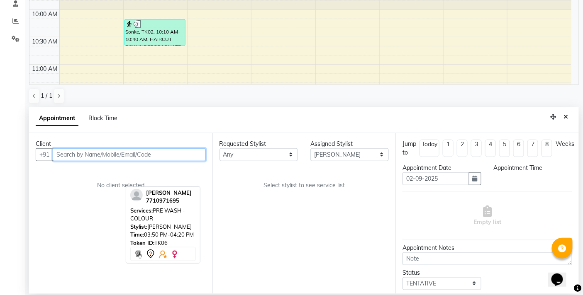
select select "920"
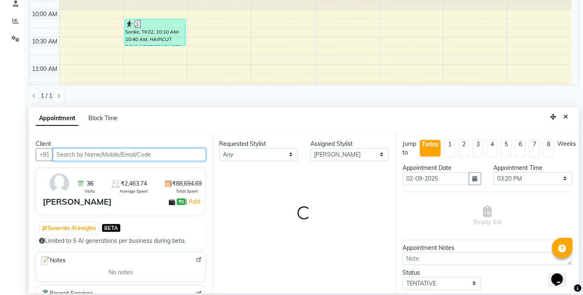
select select "3065"
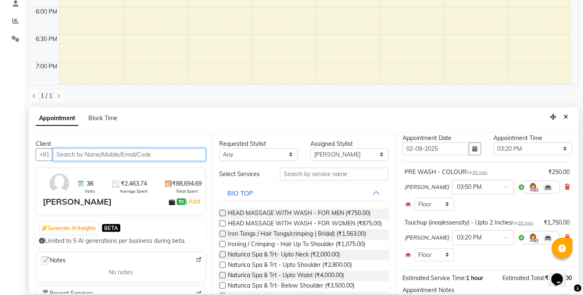
scroll to position [46, 0]
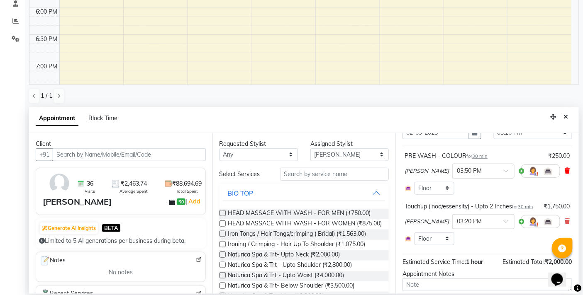
click at [565, 167] on span at bounding box center [567, 171] width 5 height 9
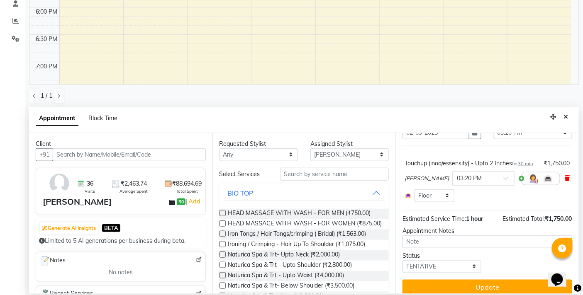
click at [565, 181] on icon at bounding box center [567, 178] width 5 height 6
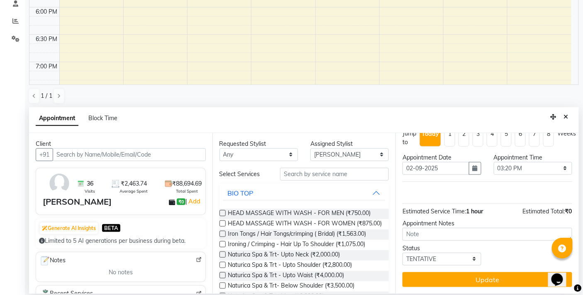
scroll to position [10, 0]
click at [352, 175] on input "text" at bounding box center [334, 174] width 109 height 13
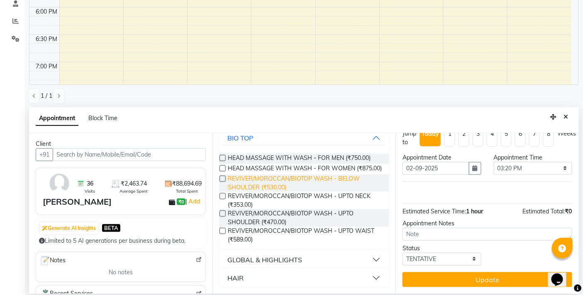
scroll to position [62, 0]
type input "wash"
click at [372, 278] on button "HAIR" at bounding box center [304, 278] width 163 height 15
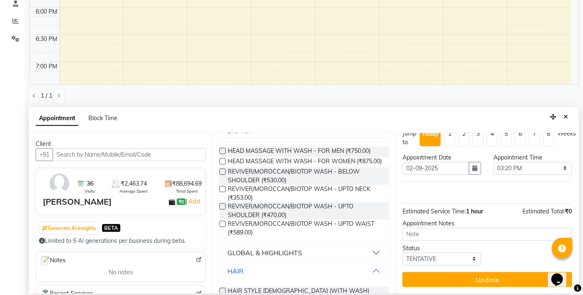
scroll to position [127, 0]
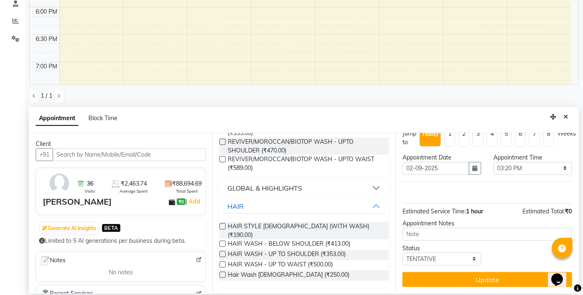
click at [222, 241] on label at bounding box center [222, 244] width 6 height 6
click at [222, 242] on input "checkbox" at bounding box center [221, 244] width 5 height 5
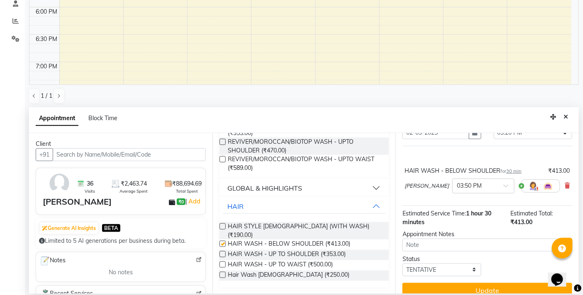
checkbox input "false"
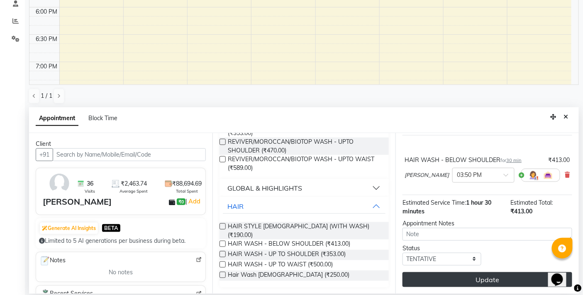
click at [478, 279] on button "Update" at bounding box center [487, 279] width 170 height 15
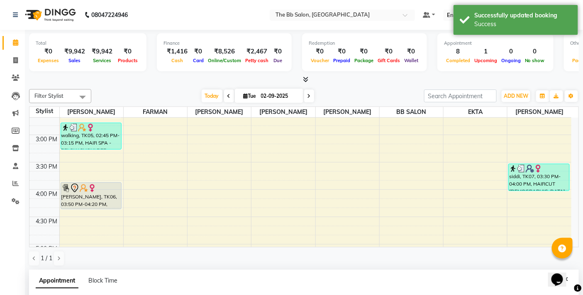
scroll to position [348, 0]
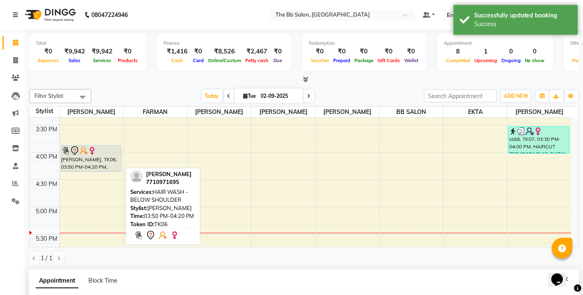
click at [97, 161] on div "DR AYUSHI SINGH, TK06, 03:50 PM-04:20 PM, HAIR WASH - BELOW SHOULDER" at bounding box center [91, 159] width 60 height 26
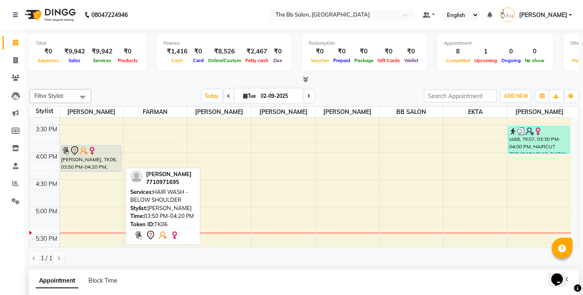
click at [101, 166] on div "DR AYUSHI SINGH, TK06, 03:50 PM-04:20 PM, HAIR WASH - BELOW SHOULDER" at bounding box center [91, 159] width 60 height 26
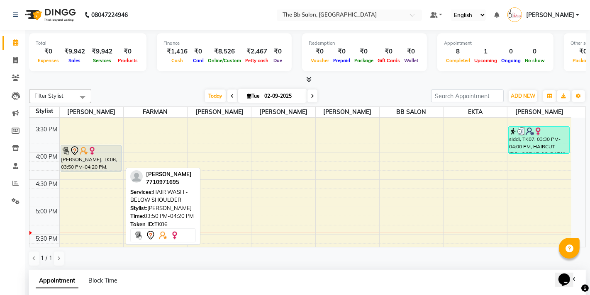
select select "7"
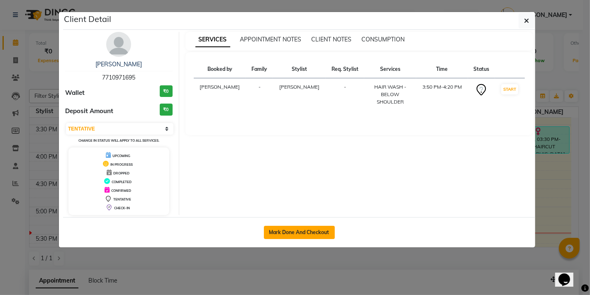
click at [303, 227] on button "Mark Done And Checkout" at bounding box center [299, 232] width 71 height 13
select select "service"
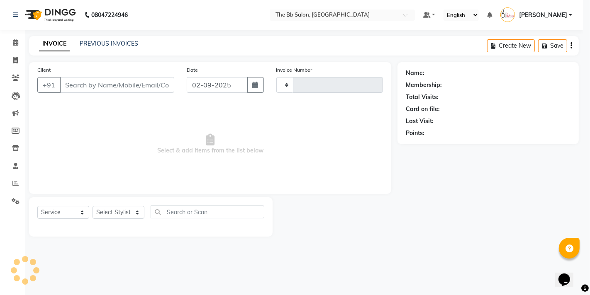
type input "3454"
select select "6231"
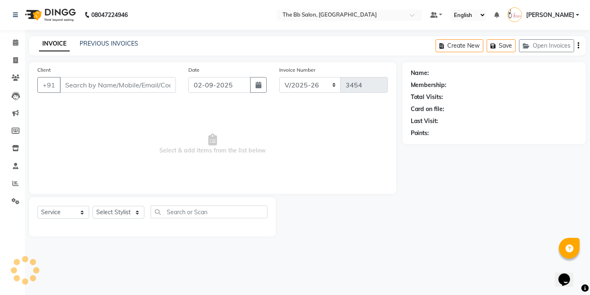
type input "77******95"
select select "83658"
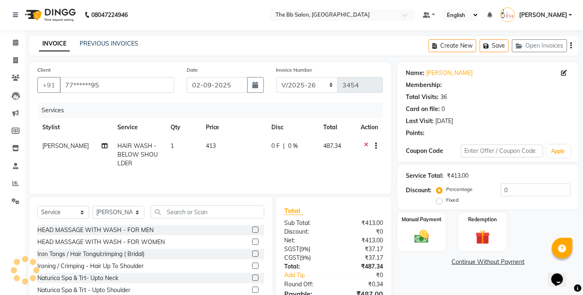
select select "1: Object"
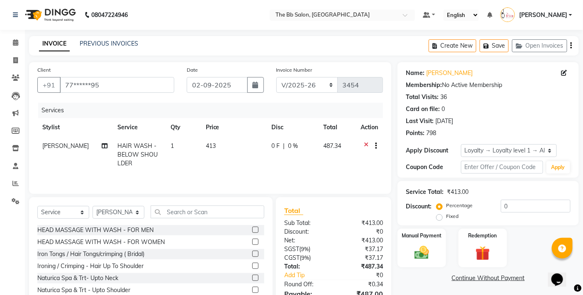
scroll to position [46, 0]
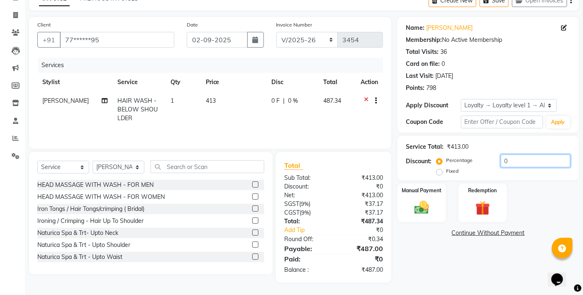
click at [500, 160] on input "0" at bounding box center [535, 161] width 70 height 13
type input "20"
click at [418, 210] on img at bounding box center [421, 207] width 25 height 17
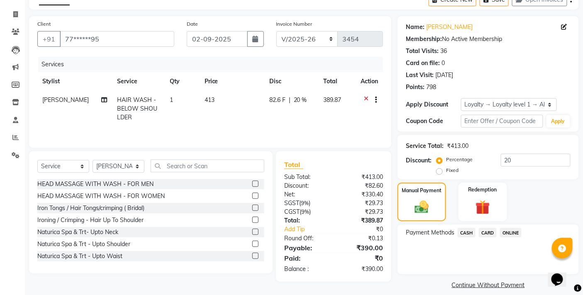
drag, startPoint x: 467, startPoint y: 232, endPoint x: 463, endPoint y: 239, distance: 7.8
click at [468, 234] on span "CASH" at bounding box center [466, 233] width 18 height 10
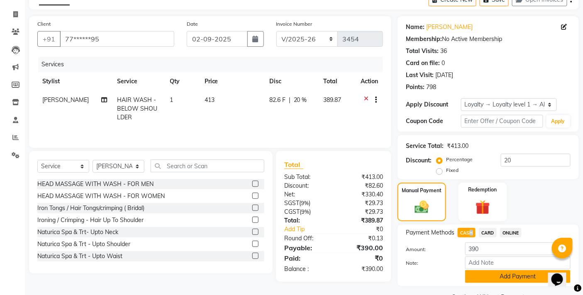
click at [500, 278] on button "Add Payment" at bounding box center [517, 276] width 105 height 13
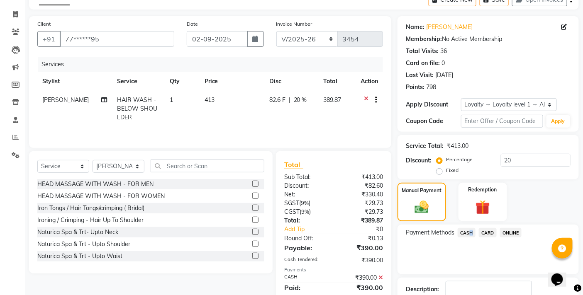
scroll to position [117, 0]
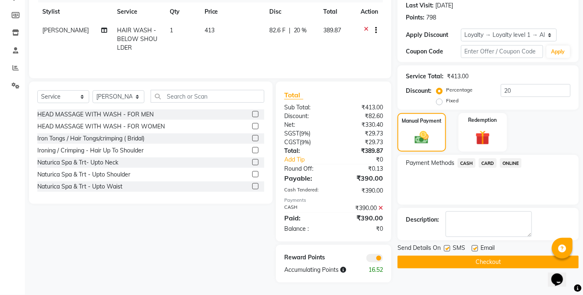
drag, startPoint x: 469, startPoint y: 253, endPoint x: 471, endPoint y: 258, distance: 5.1
click at [470, 256] on div "Send Details On SMS Email Checkout" at bounding box center [487, 256] width 181 height 25
click at [471, 259] on button "Checkout" at bounding box center [487, 262] width 181 height 13
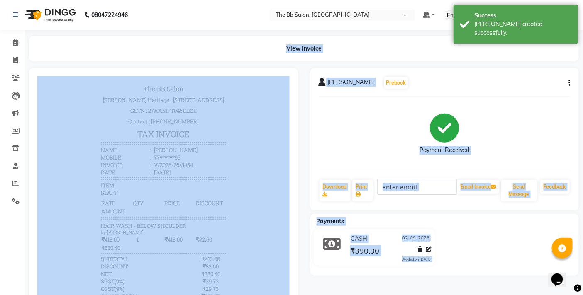
click at [377, 126] on div "Payment Received" at bounding box center [444, 134] width 252 height 62
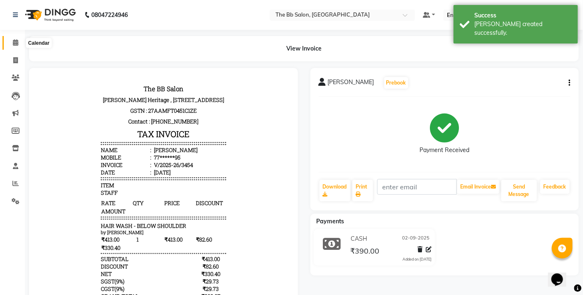
click at [13, 41] on icon at bounding box center [15, 42] width 5 height 6
